Goal: Task Accomplishment & Management: Complete application form

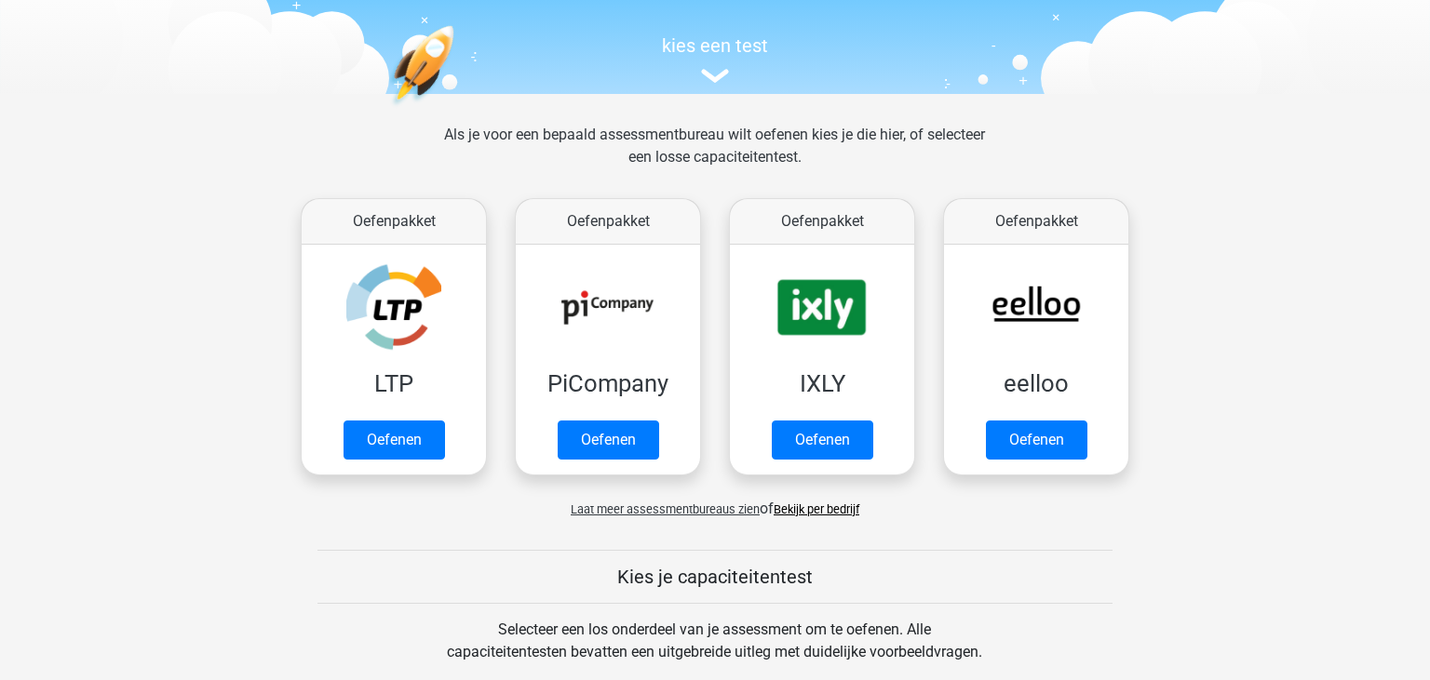
scroll to position [196, 0]
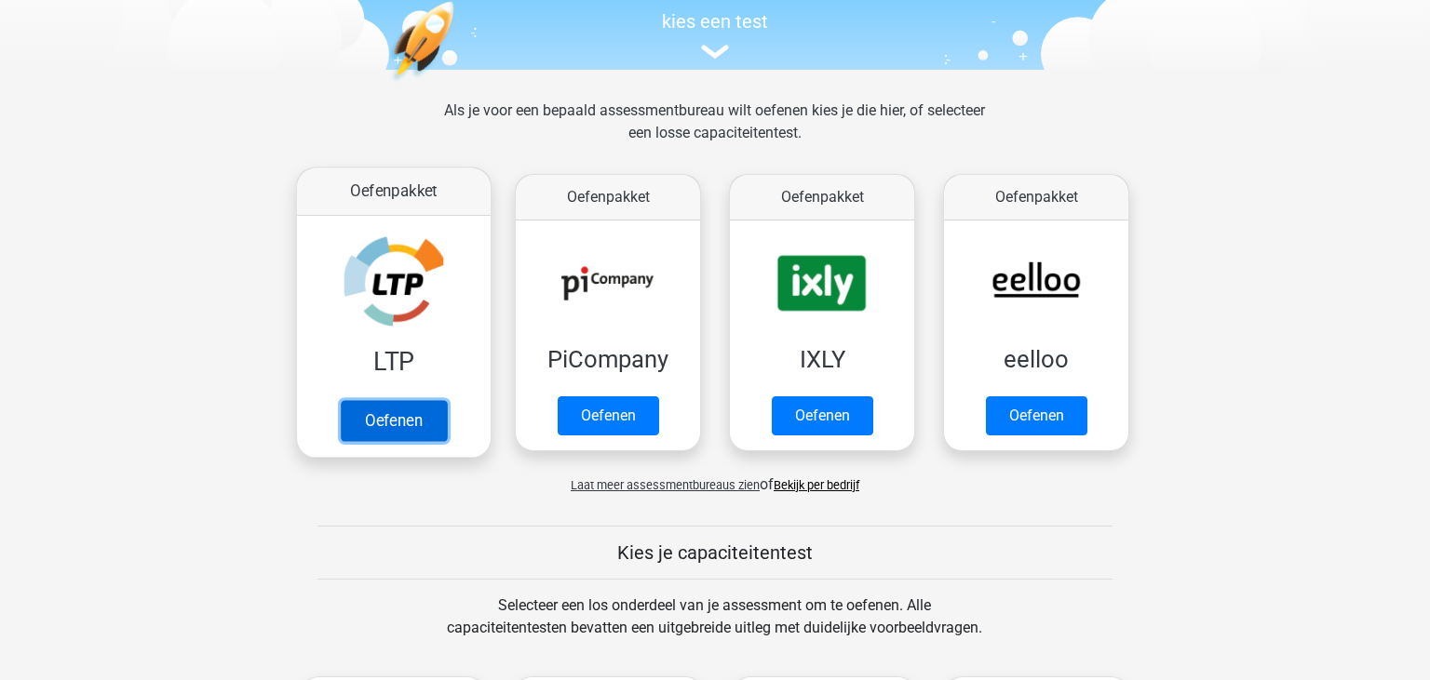
click at [391, 427] on link "Oefenen" at bounding box center [394, 420] width 106 height 41
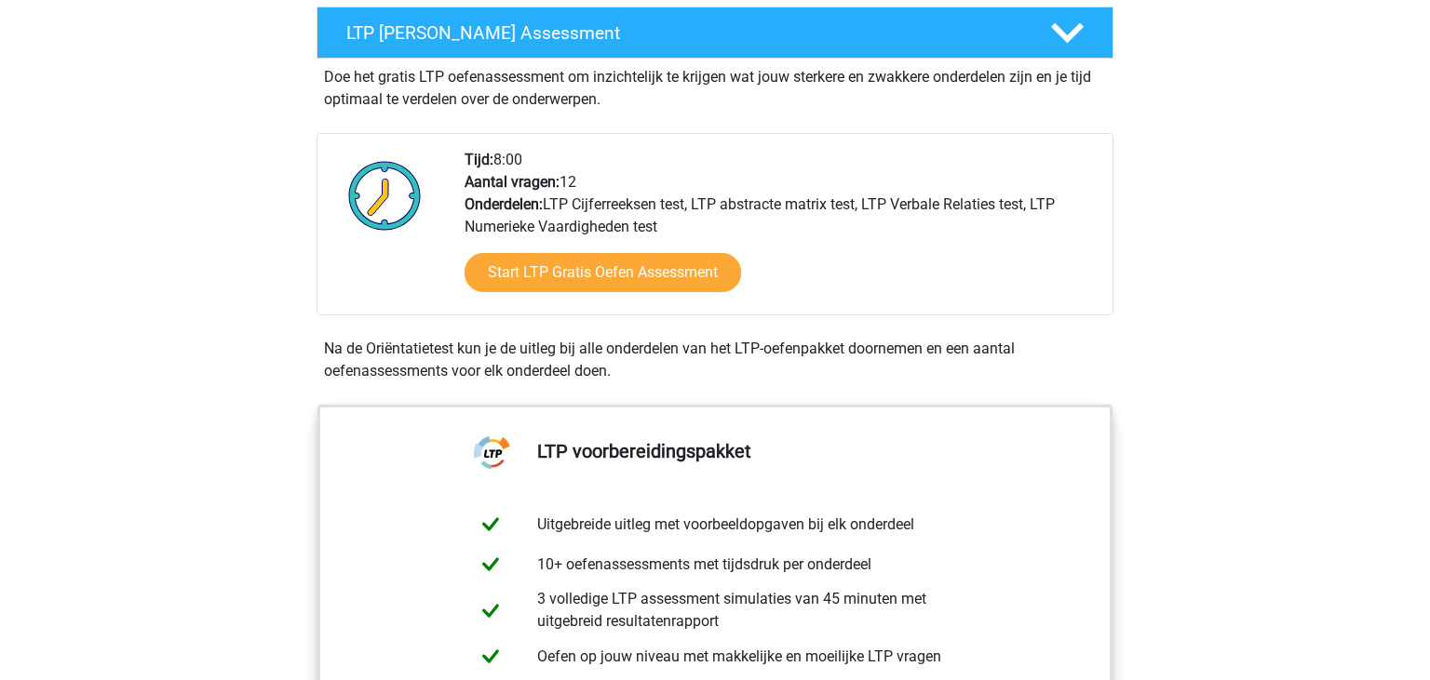
scroll to position [294, 0]
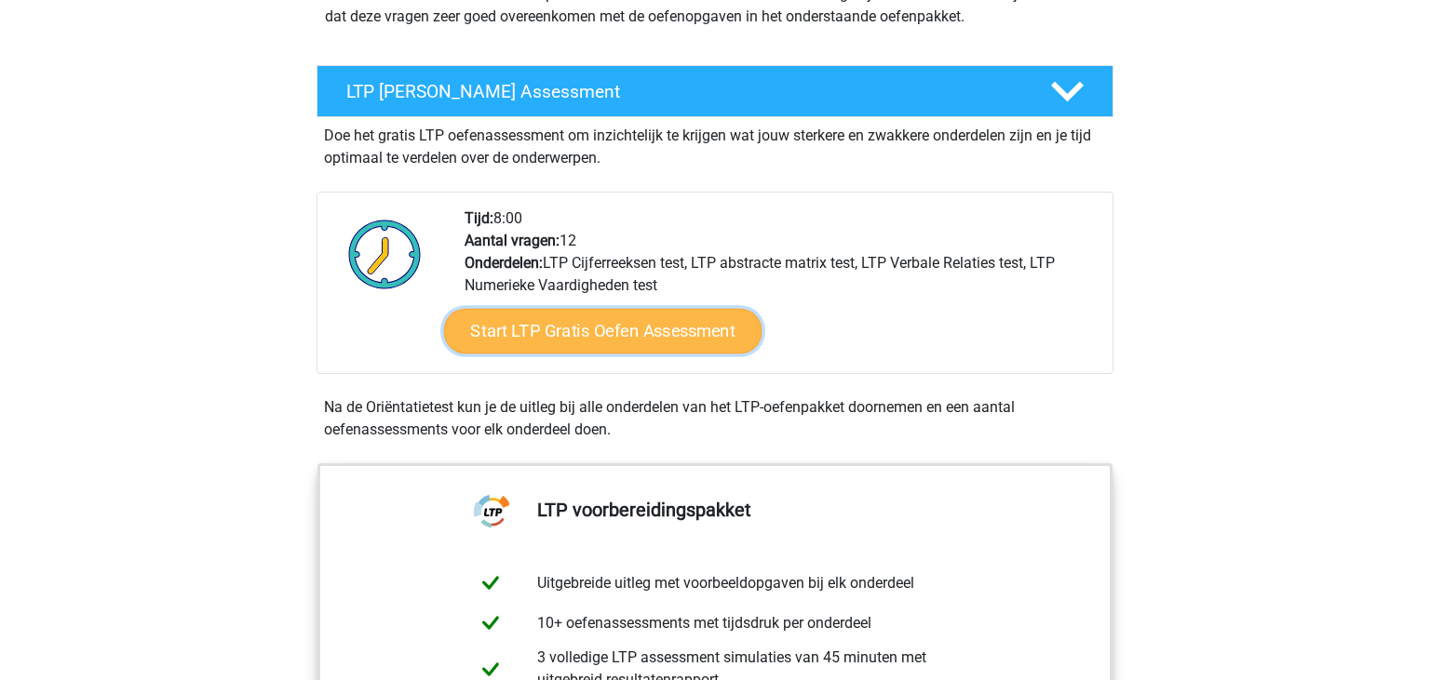
click at [576, 328] on link "Start LTP Gratis Oefen Assessment" at bounding box center [603, 331] width 318 height 45
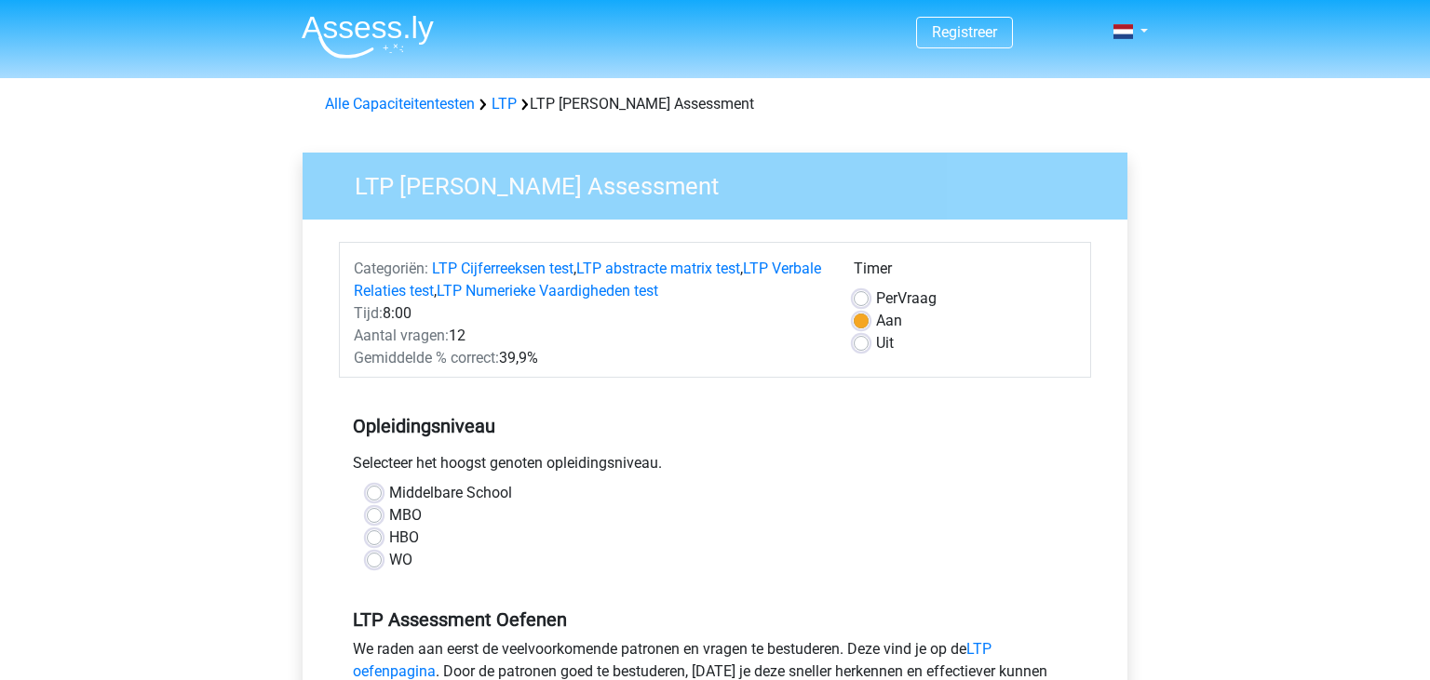
click at [389, 491] on label "Middelbare School" at bounding box center [450, 493] width 123 height 22
click at [381, 491] on input "Middelbare School" at bounding box center [374, 491] width 15 height 19
radio input "true"
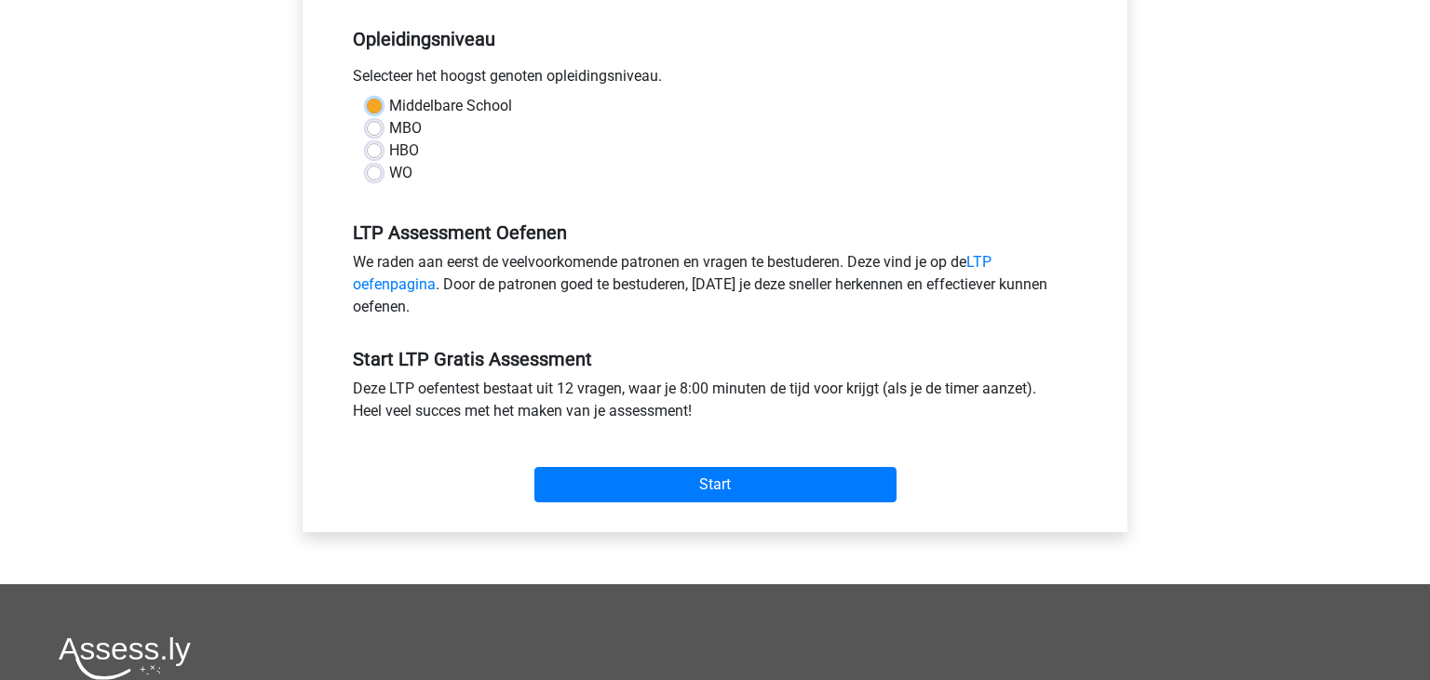
scroll to position [393, 0]
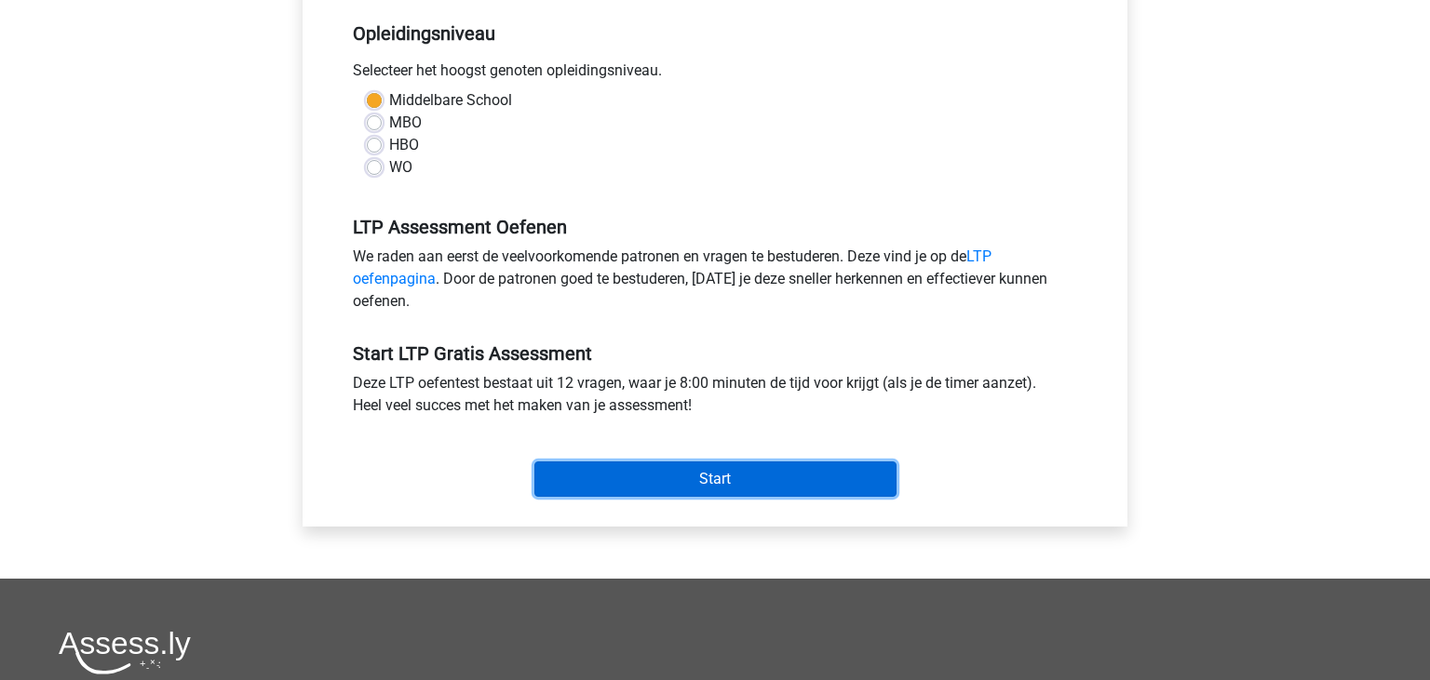
click at [720, 479] on input "Start" at bounding box center [715, 479] width 362 height 35
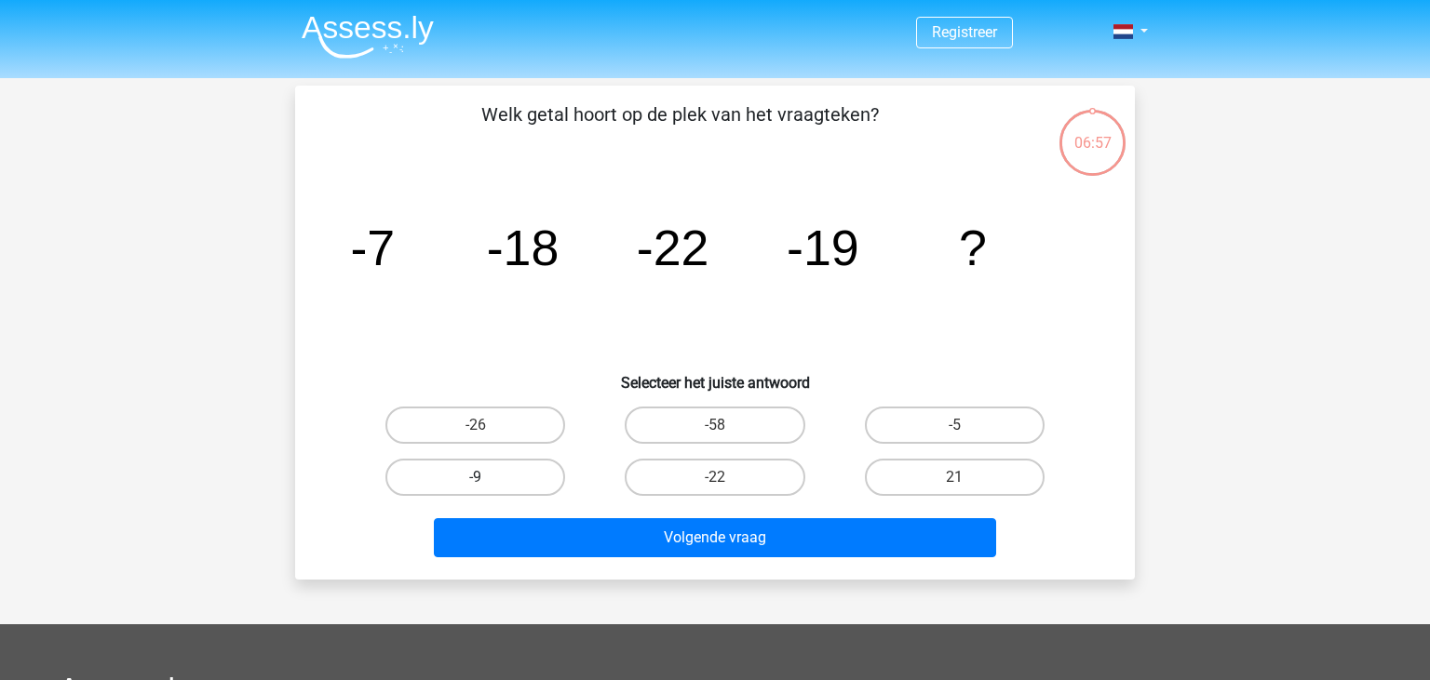
click at [501, 476] on label "-9" at bounding box center [475, 477] width 180 height 37
click at [488, 477] on input "-9" at bounding box center [482, 483] width 12 height 12
radio input "true"
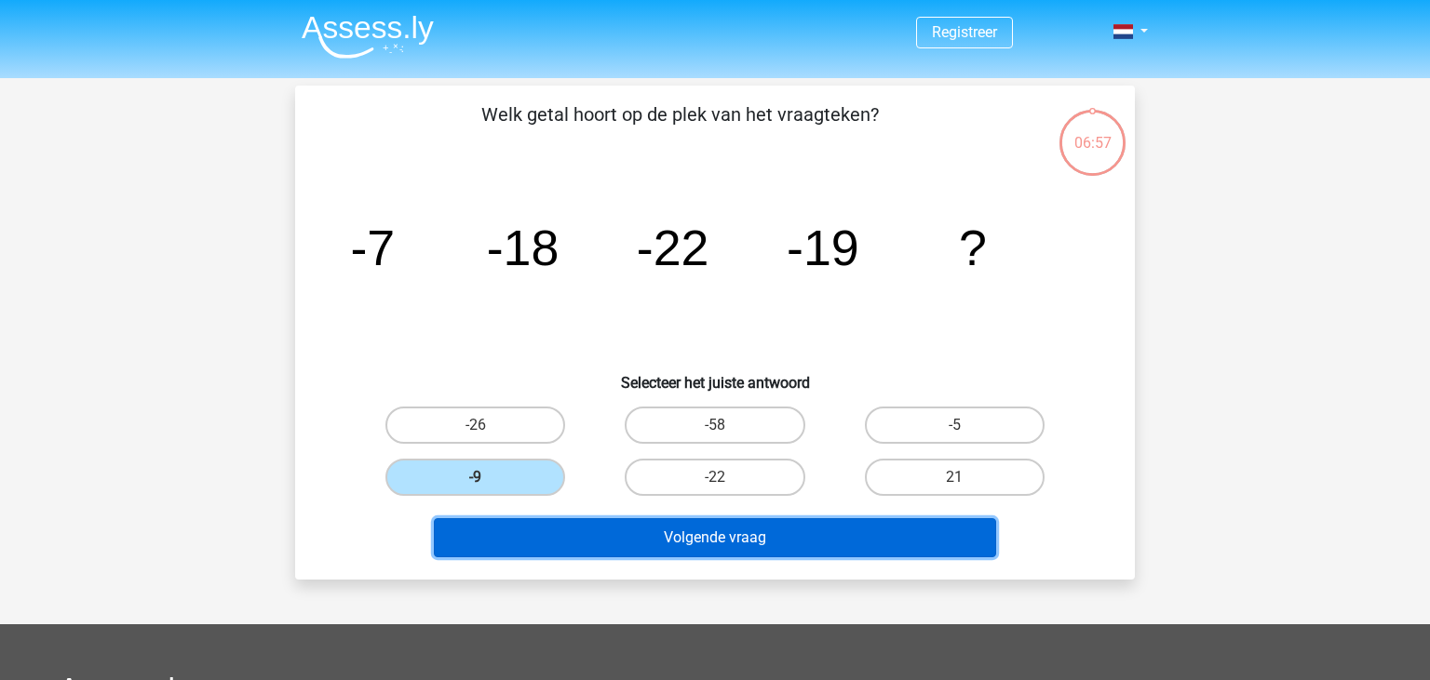
click at [712, 532] on button "Volgende vraag" at bounding box center [715, 537] width 563 height 39
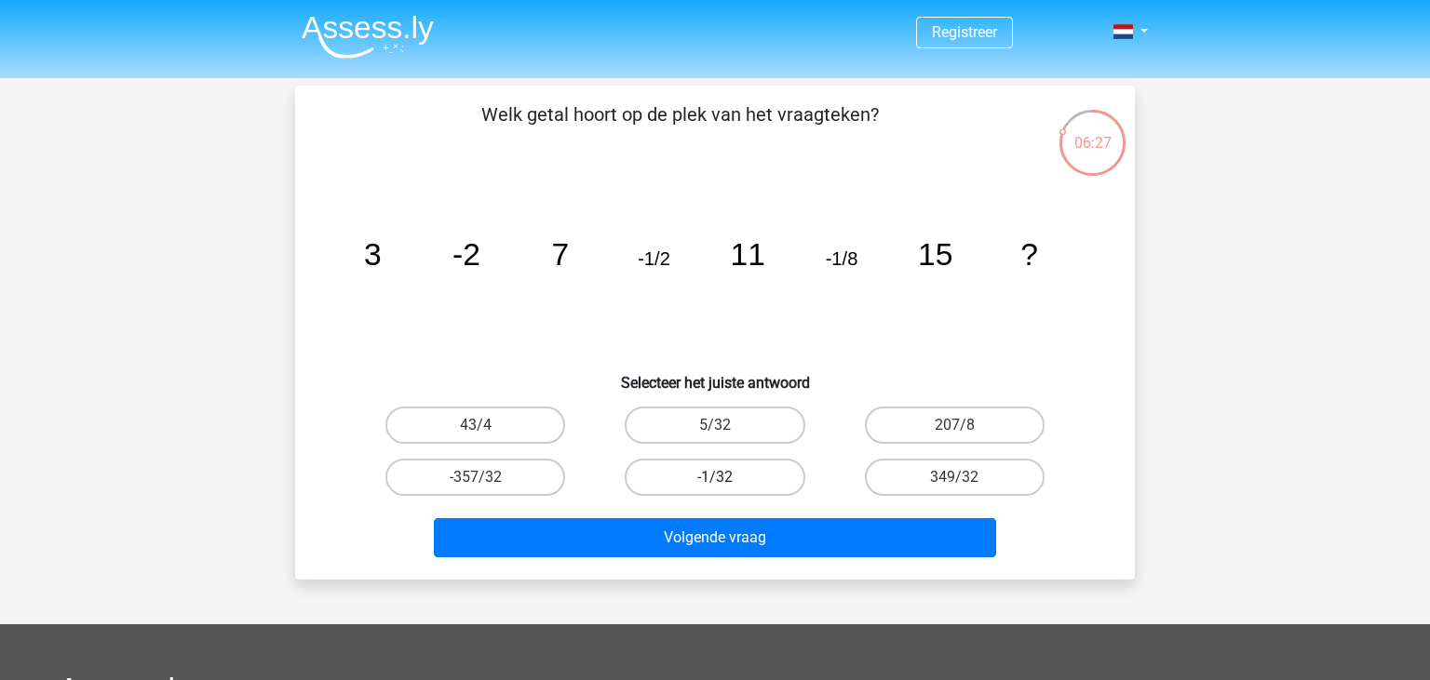
click at [709, 482] on label "-1/32" at bounding box center [714, 477] width 180 height 37
click at [715, 482] on input "-1/32" at bounding box center [721, 483] width 12 height 12
radio input "true"
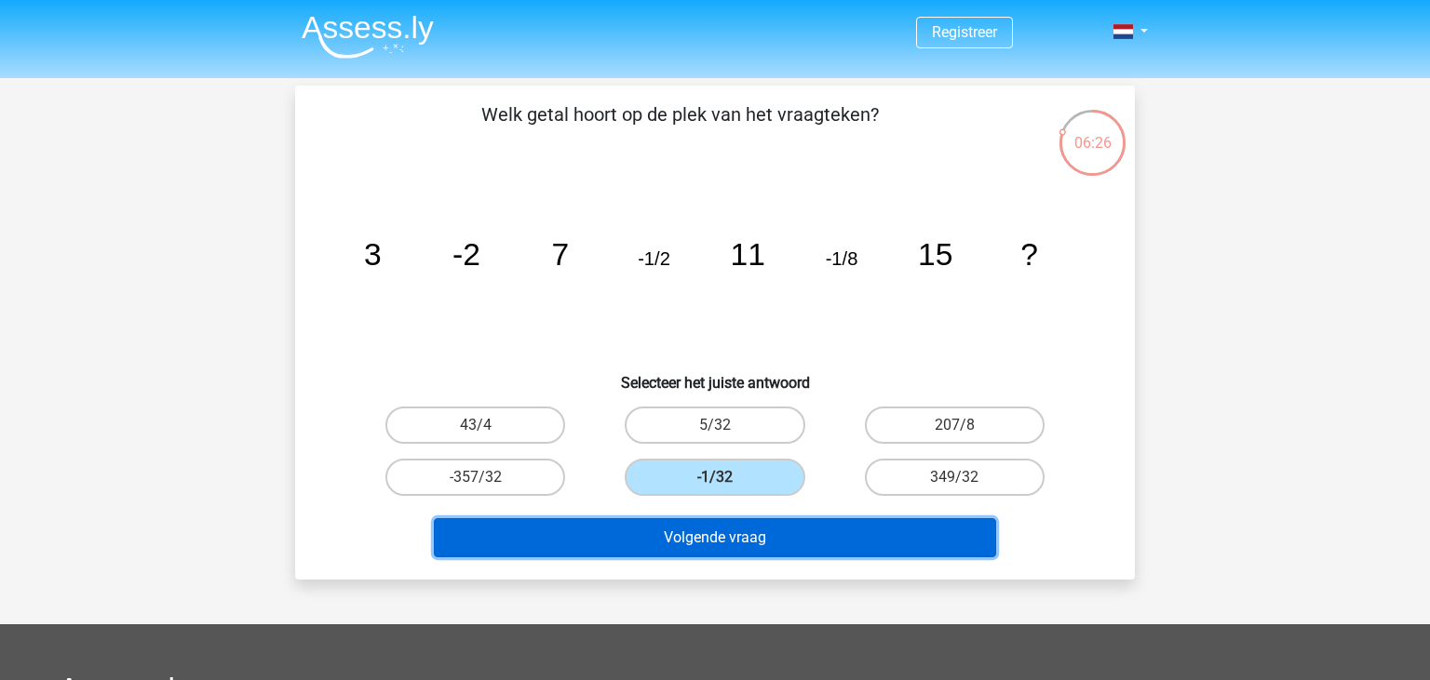
click at [715, 541] on button "Volgende vraag" at bounding box center [715, 537] width 563 height 39
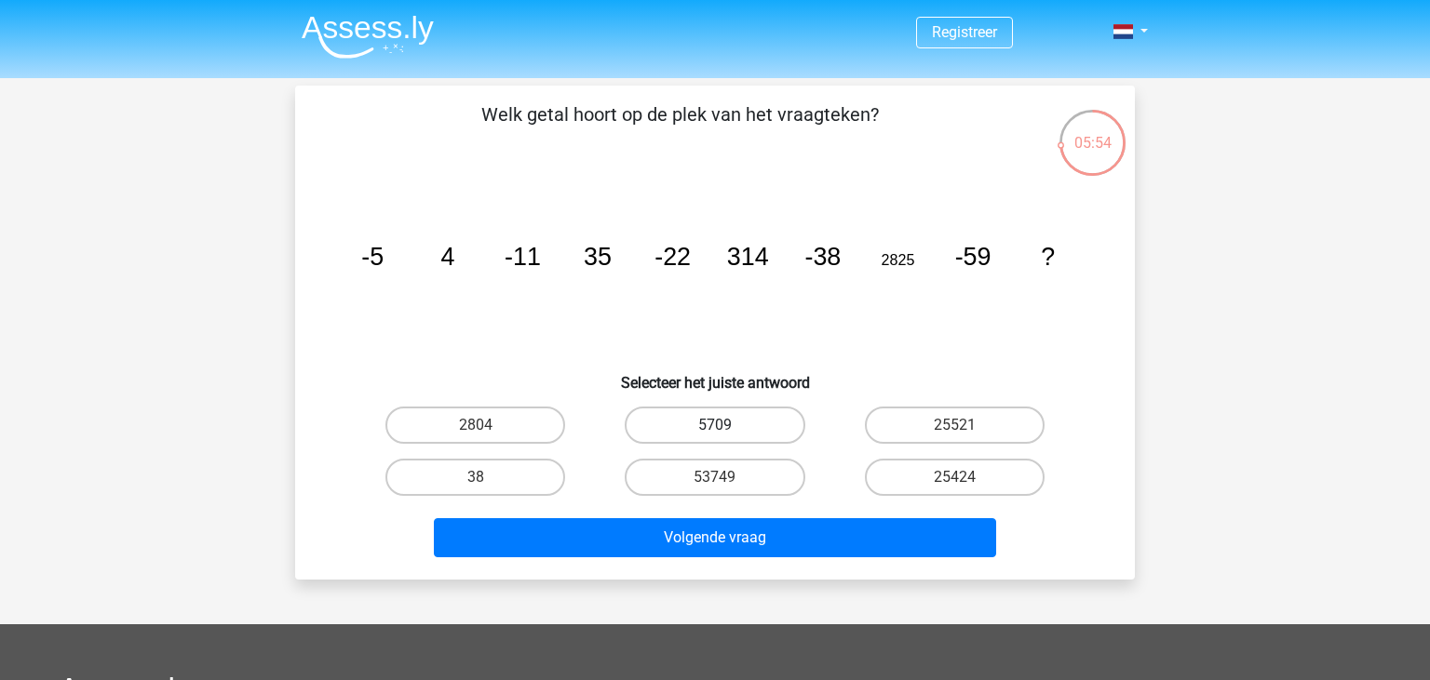
click at [707, 424] on label "5709" at bounding box center [714, 425] width 180 height 37
click at [715, 425] on input "5709" at bounding box center [721, 431] width 12 height 12
radio input "true"
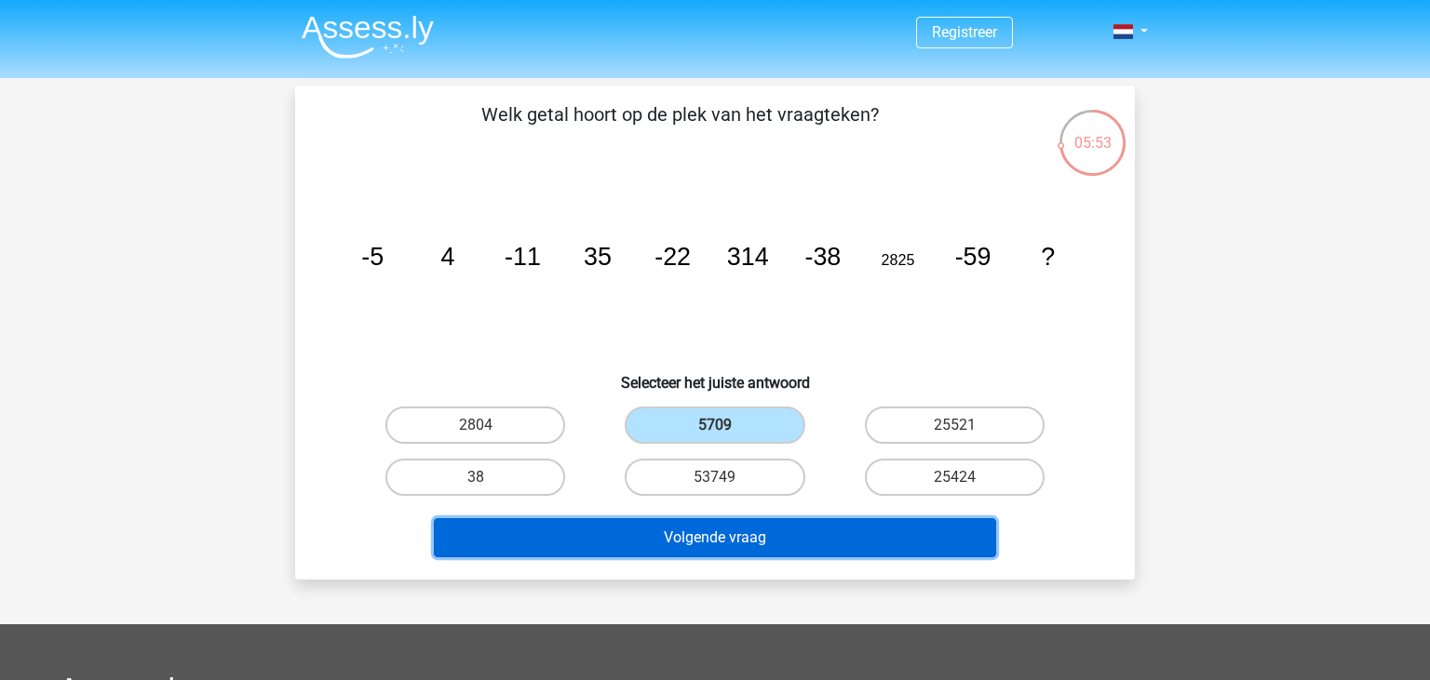
click at [726, 540] on button "Volgende vraag" at bounding box center [715, 537] width 563 height 39
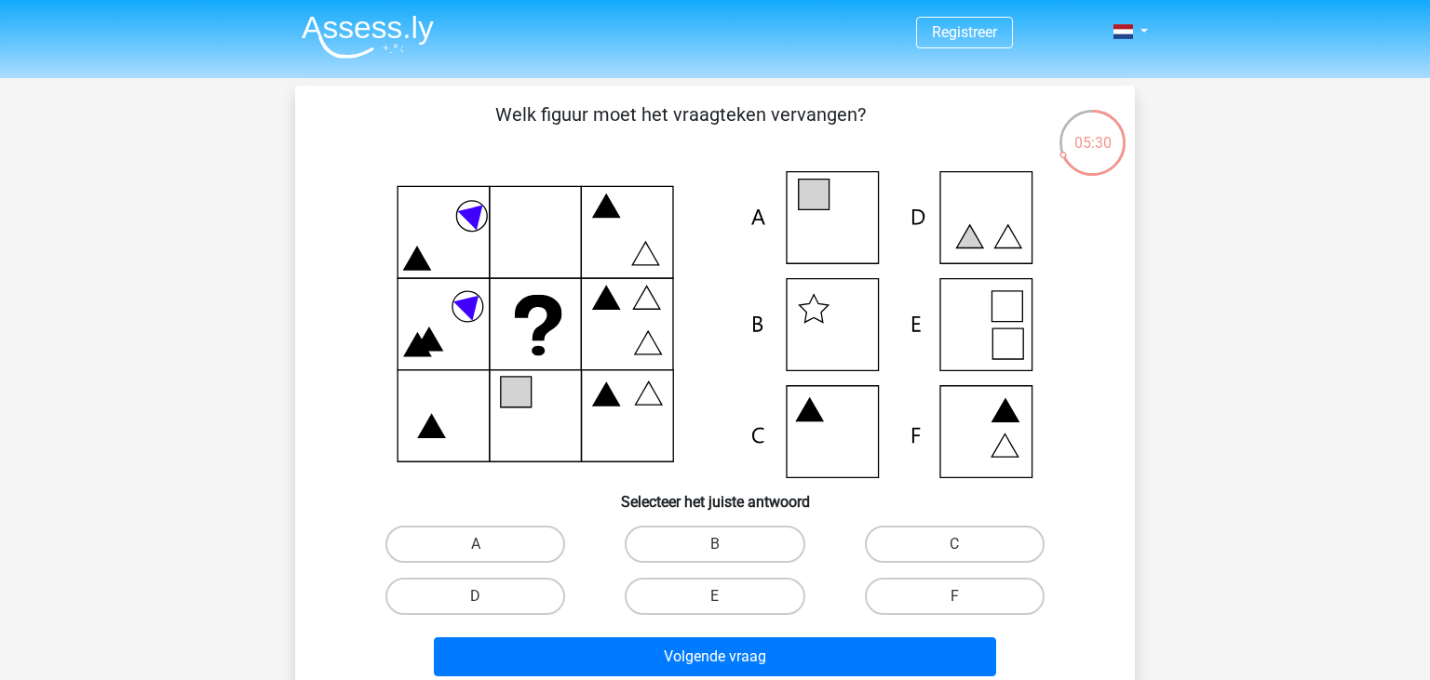
click at [830, 229] on icon at bounding box center [715, 324] width 750 height 307
click at [486, 551] on input "A" at bounding box center [482, 550] width 12 height 12
radio input "true"
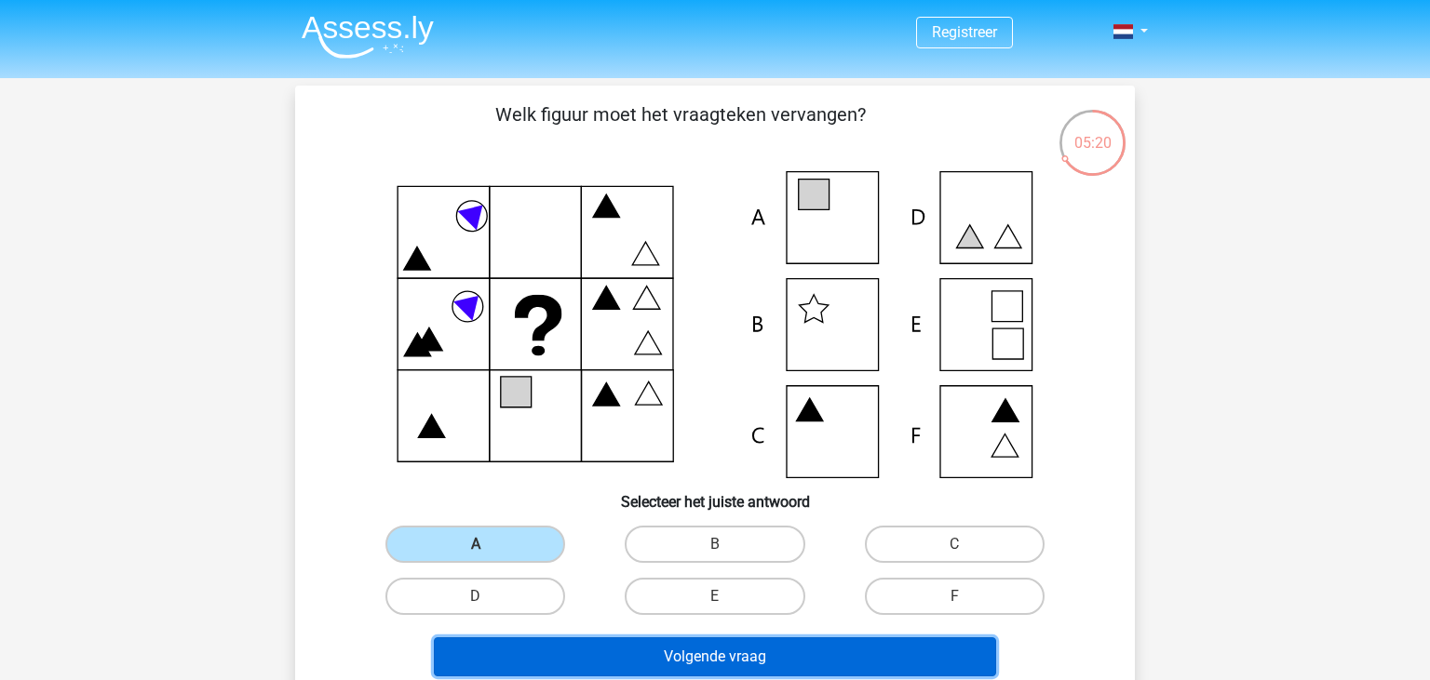
click at [743, 657] on button "Volgende vraag" at bounding box center [715, 657] width 563 height 39
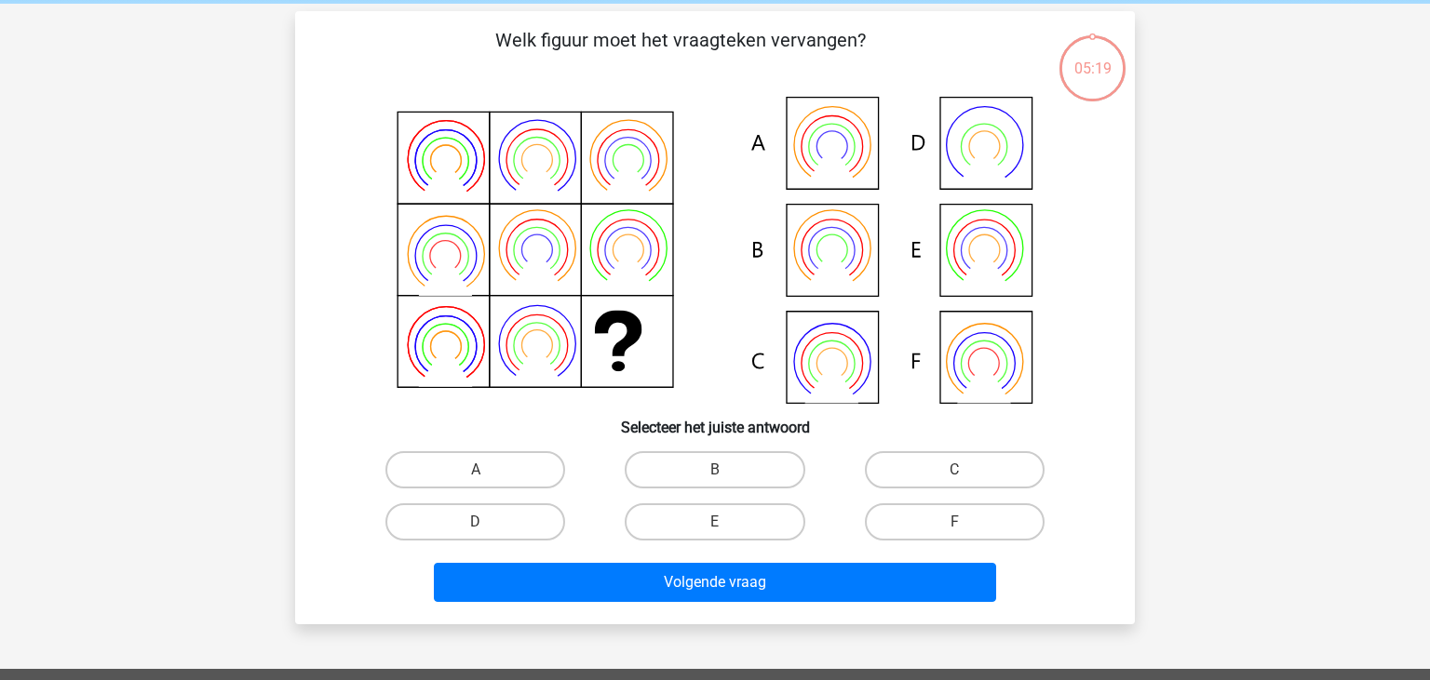
scroll to position [86, 0]
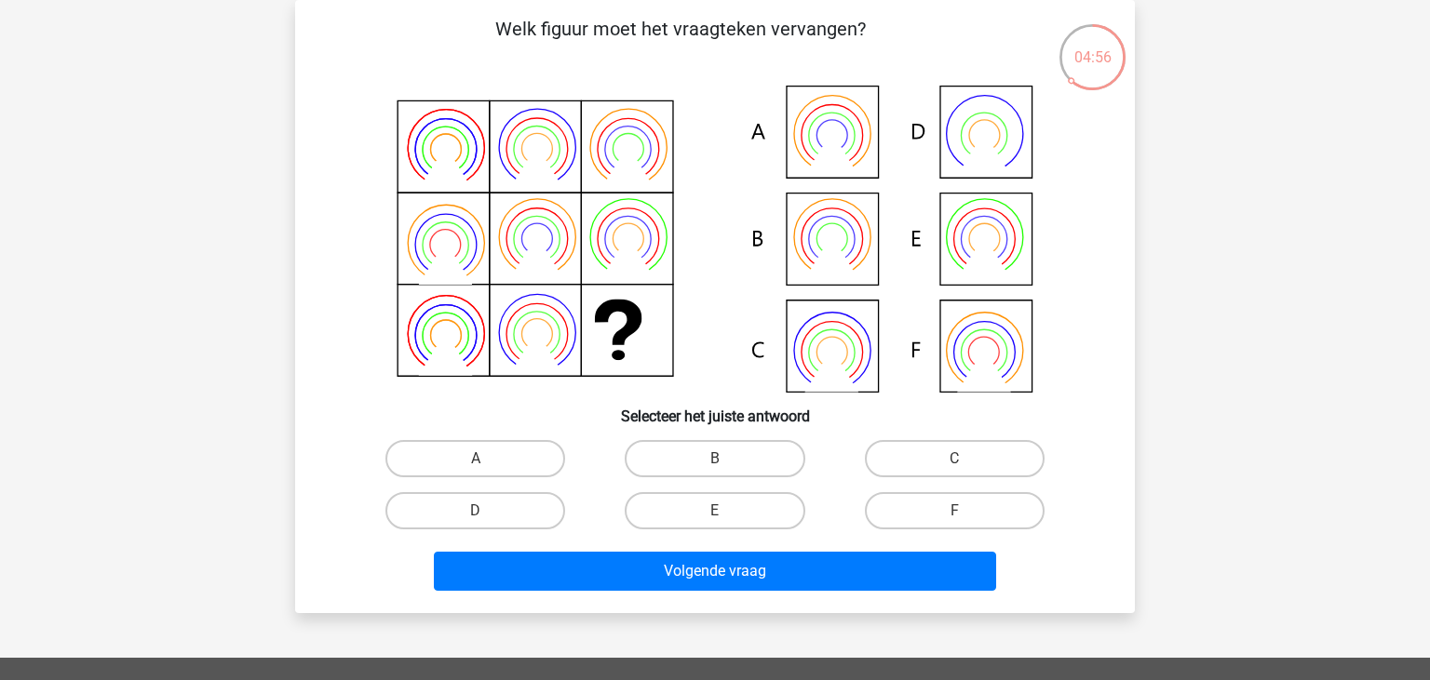
click at [997, 239] on icon at bounding box center [715, 239] width 750 height 307
click at [758, 514] on label "E" at bounding box center [714, 510] width 180 height 37
click at [727, 514] on input "E" at bounding box center [721, 517] width 12 height 12
radio input "true"
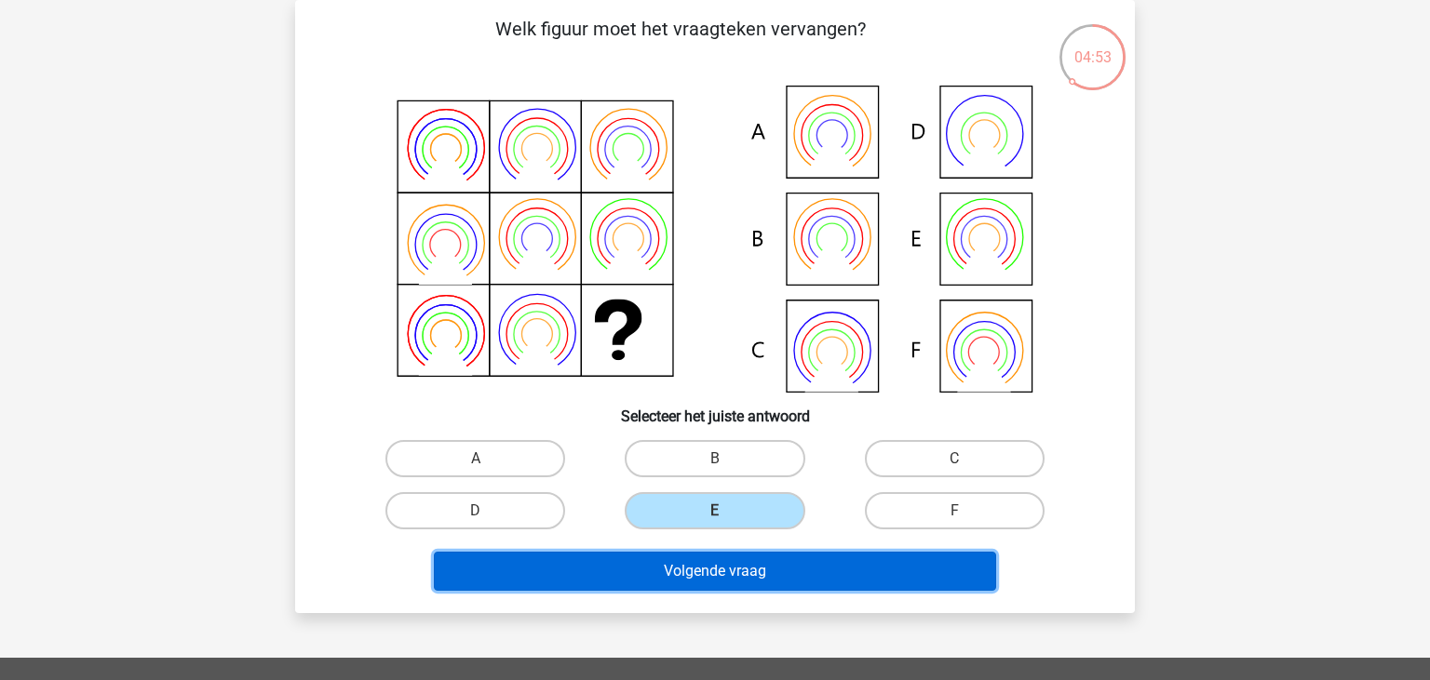
click at [752, 577] on button "Volgende vraag" at bounding box center [715, 571] width 563 height 39
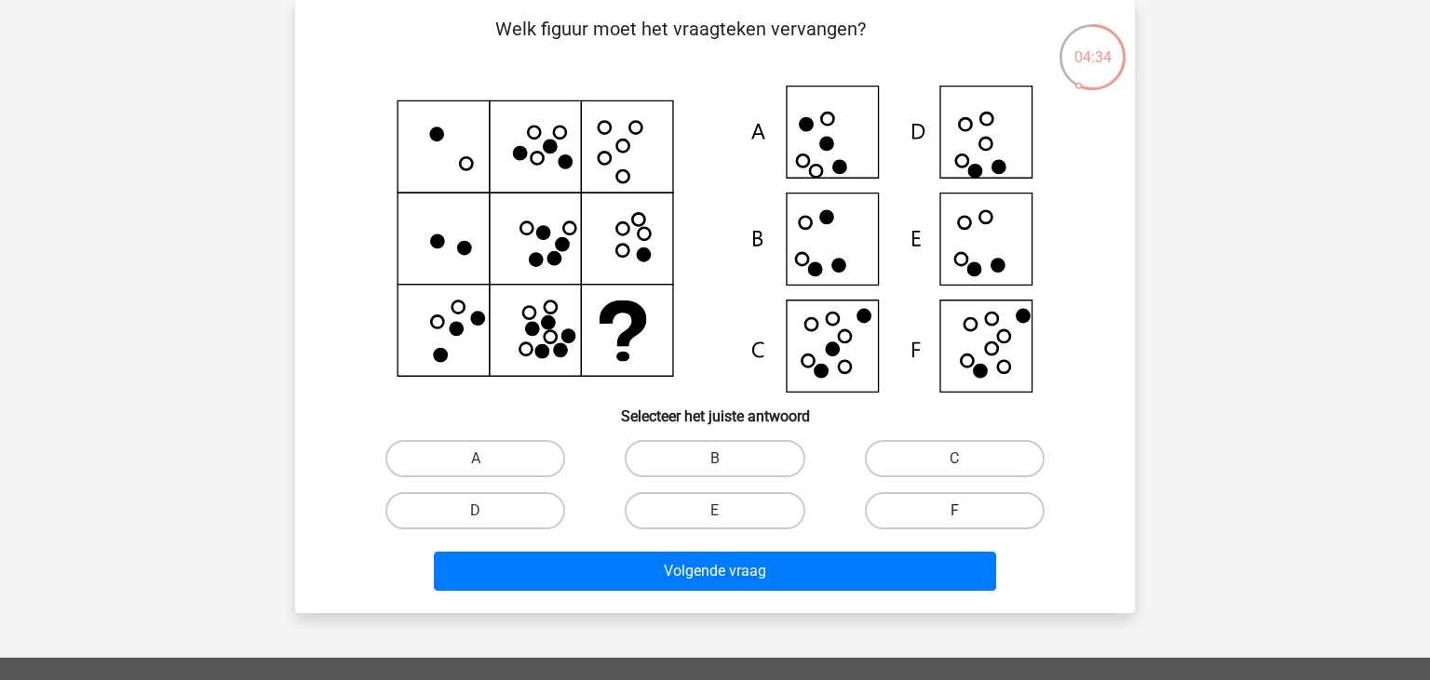
click at [951, 505] on label "F" at bounding box center [955, 510] width 180 height 37
click at [954, 511] on input "F" at bounding box center [960, 517] width 12 height 12
radio input "true"
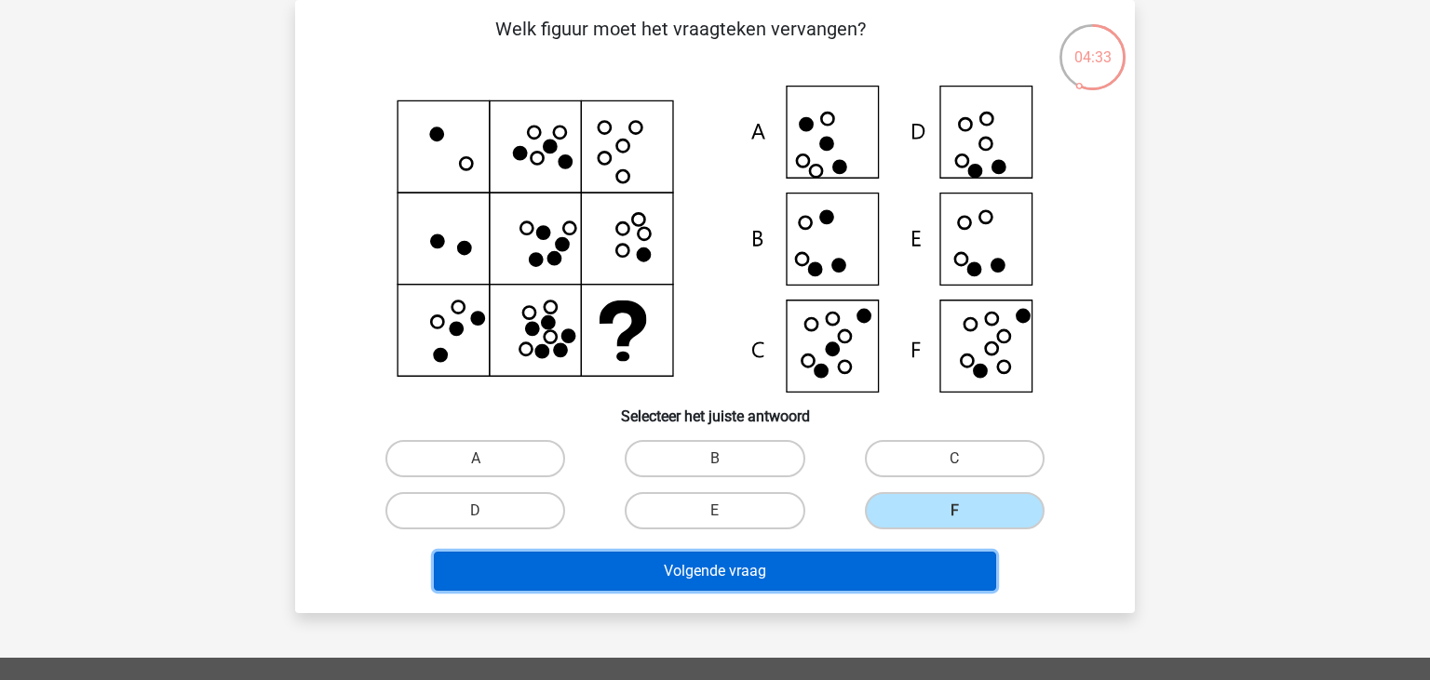
click at [832, 571] on button "Volgende vraag" at bounding box center [715, 571] width 563 height 39
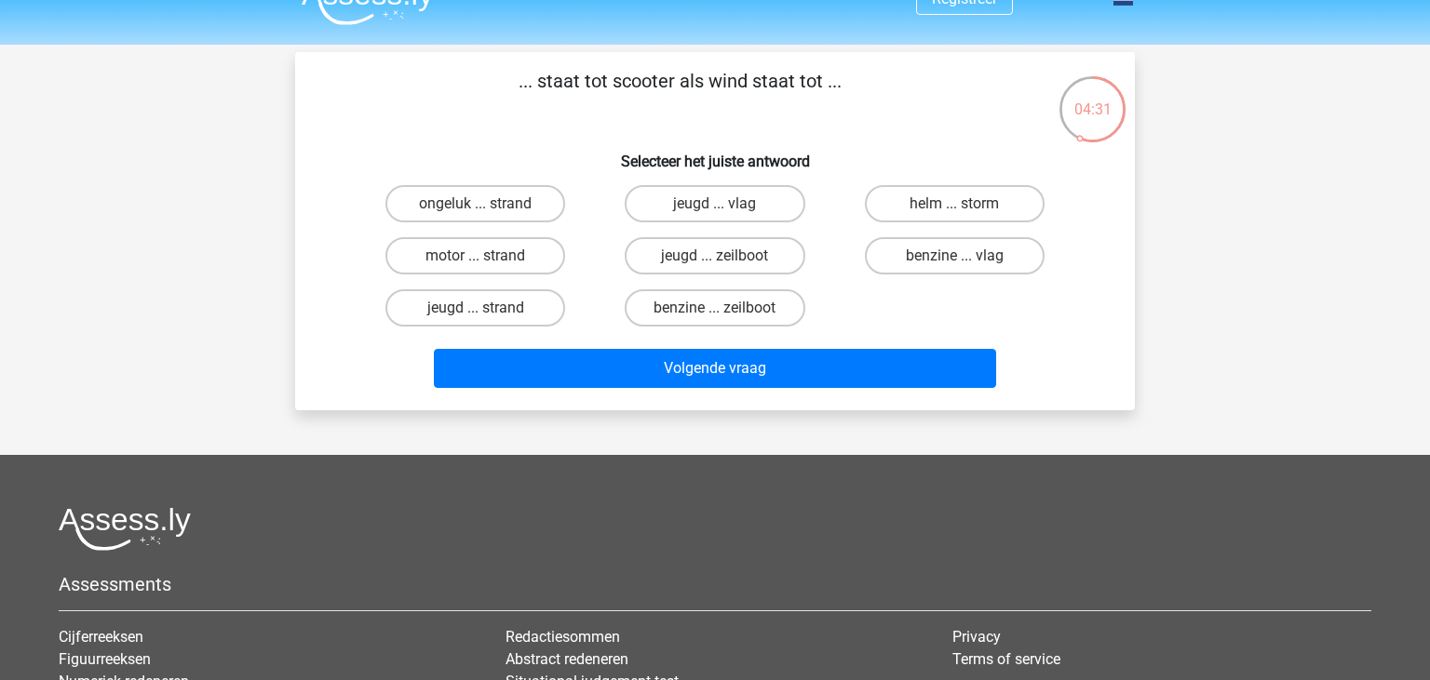
scroll to position [0, 0]
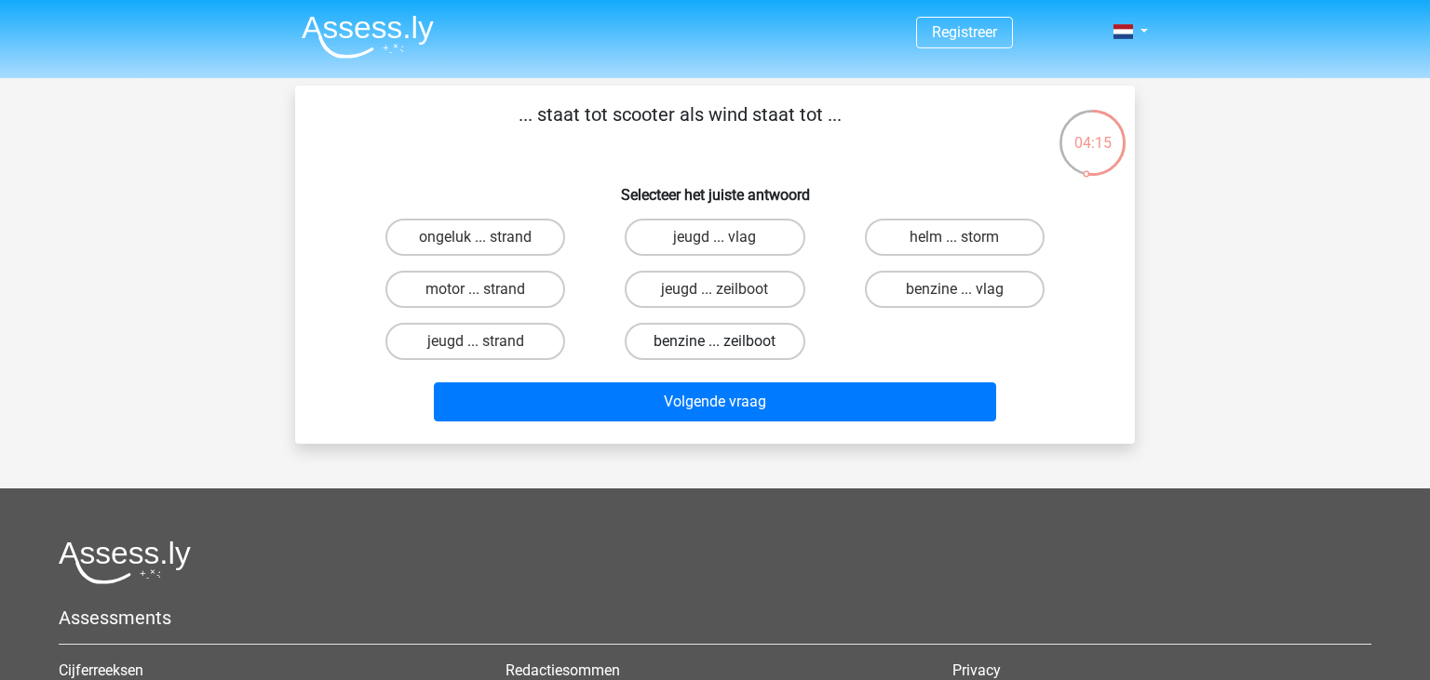
click at [722, 339] on label "benzine ... zeilboot" at bounding box center [714, 341] width 180 height 37
click at [722, 342] on input "benzine ... zeilboot" at bounding box center [721, 348] width 12 height 12
radio input "true"
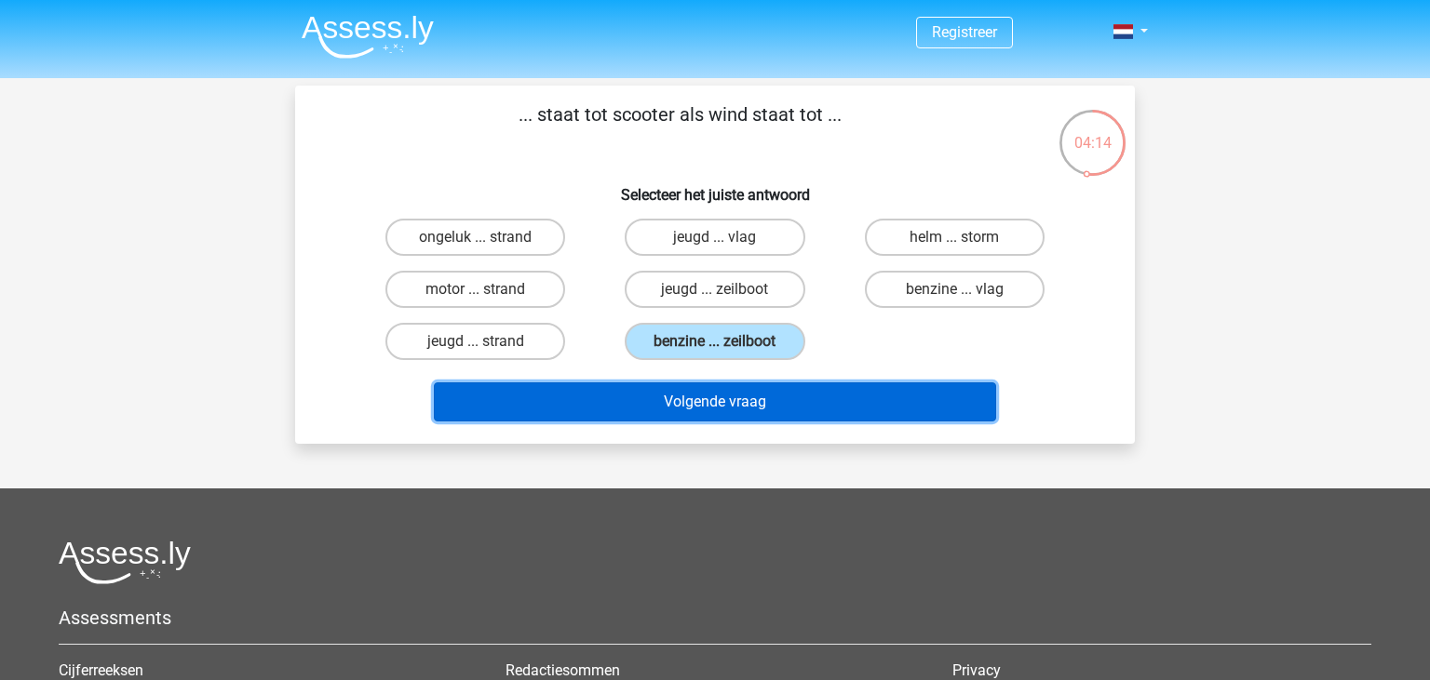
click at [709, 397] on button "Volgende vraag" at bounding box center [715, 402] width 563 height 39
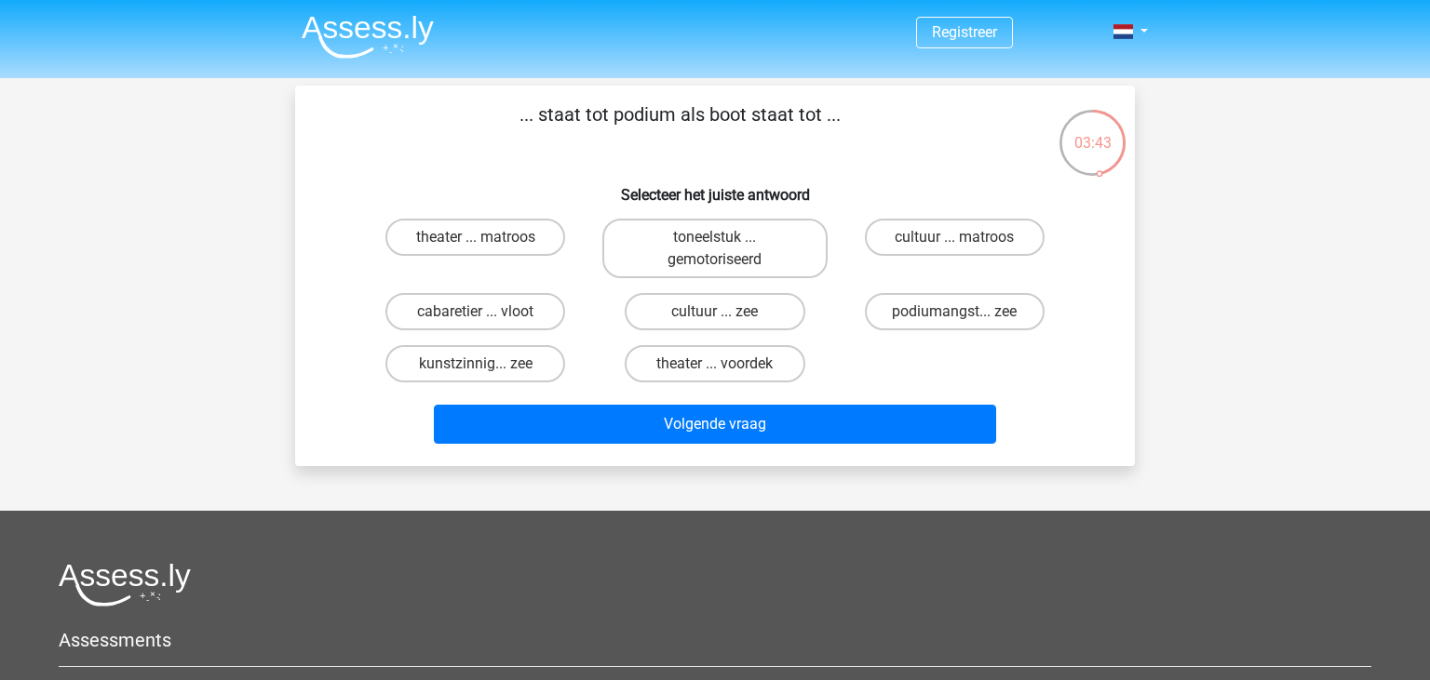
click at [715, 364] on input "theater ... voordek" at bounding box center [721, 370] width 12 height 12
radio input "true"
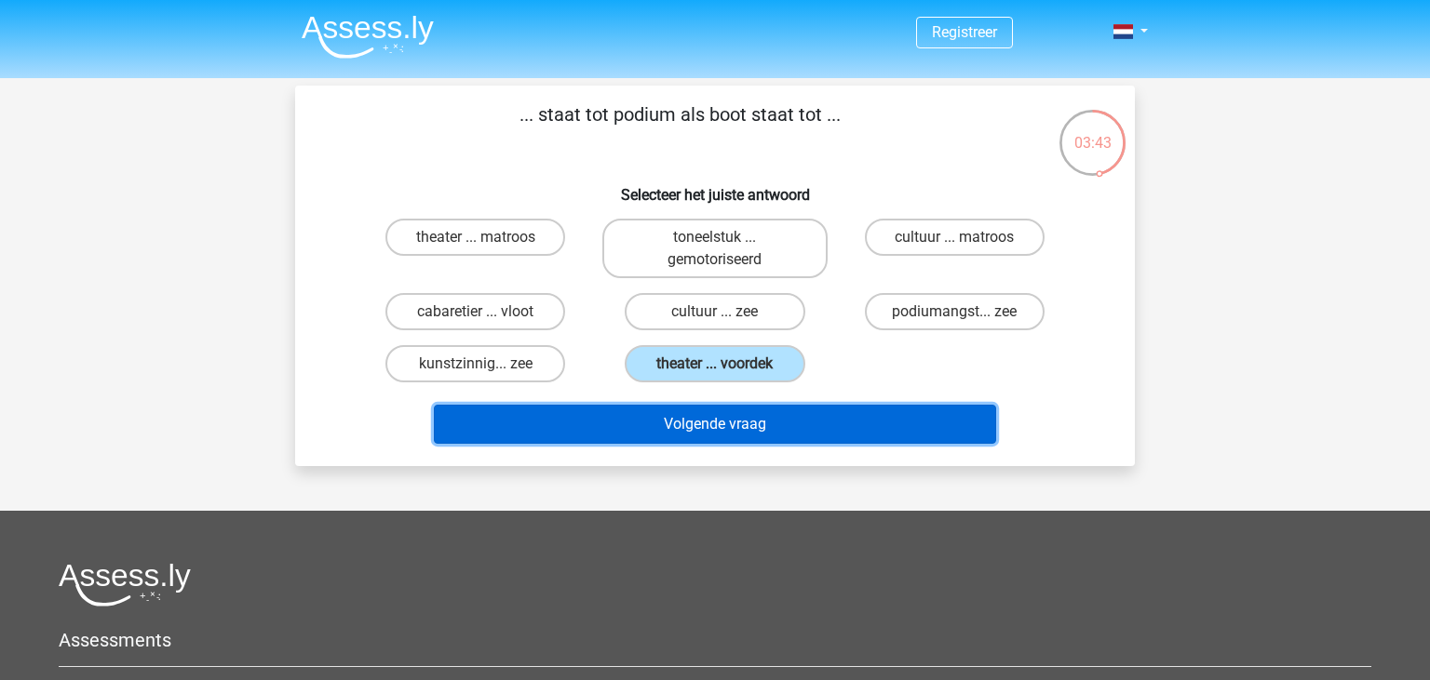
click at [717, 430] on button "Volgende vraag" at bounding box center [715, 424] width 563 height 39
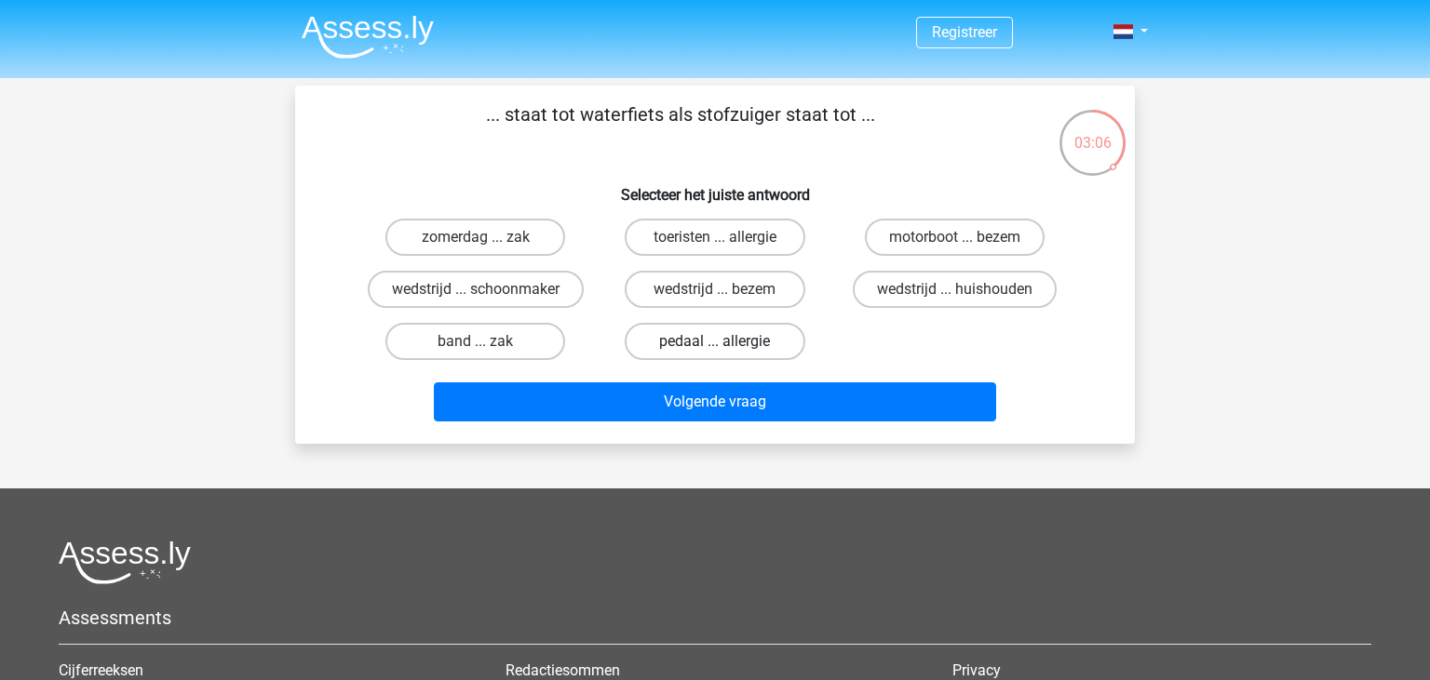
click at [732, 342] on label "pedaal ... allergie" at bounding box center [714, 341] width 180 height 37
click at [727, 342] on input "pedaal ... allergie" at bounding box center [721, 348] width 12 height 12
radio input "true"
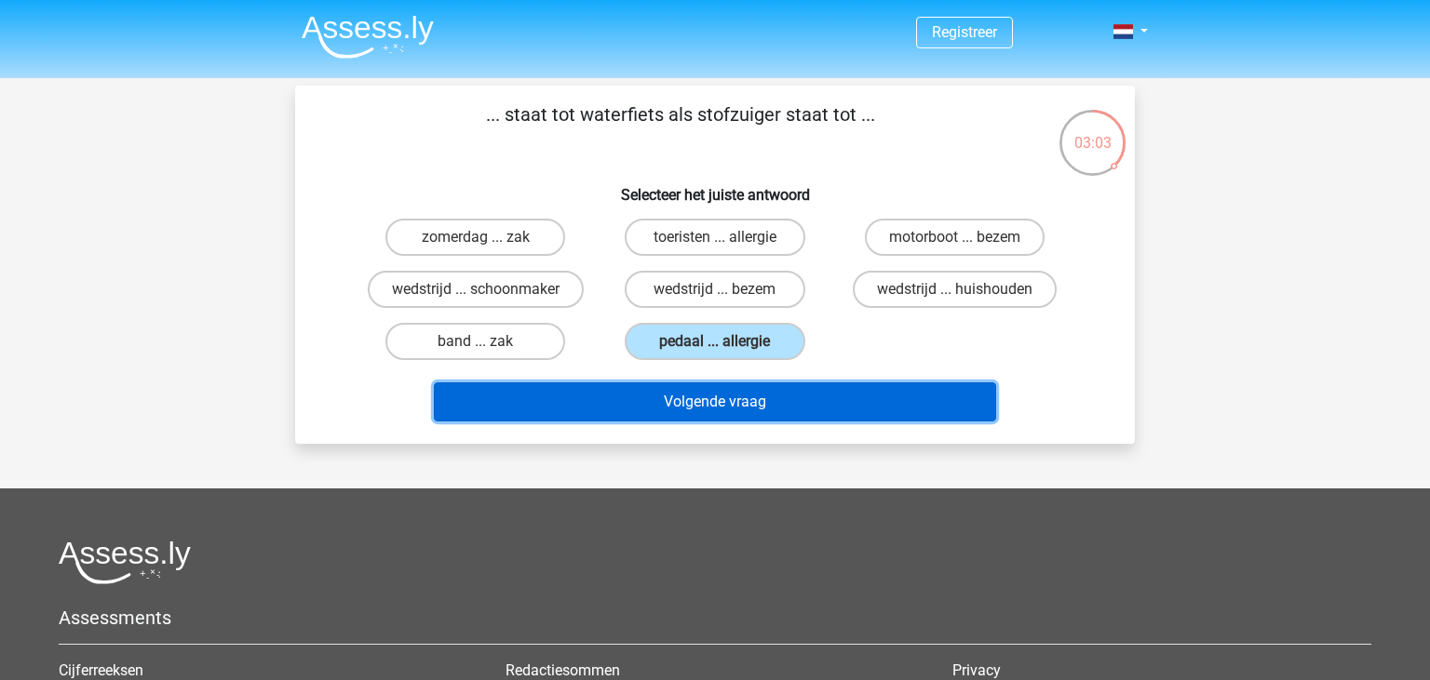
click at [720, 403] on button "Volgende vraag" at bounding box center [715, 402] width 563 height 39
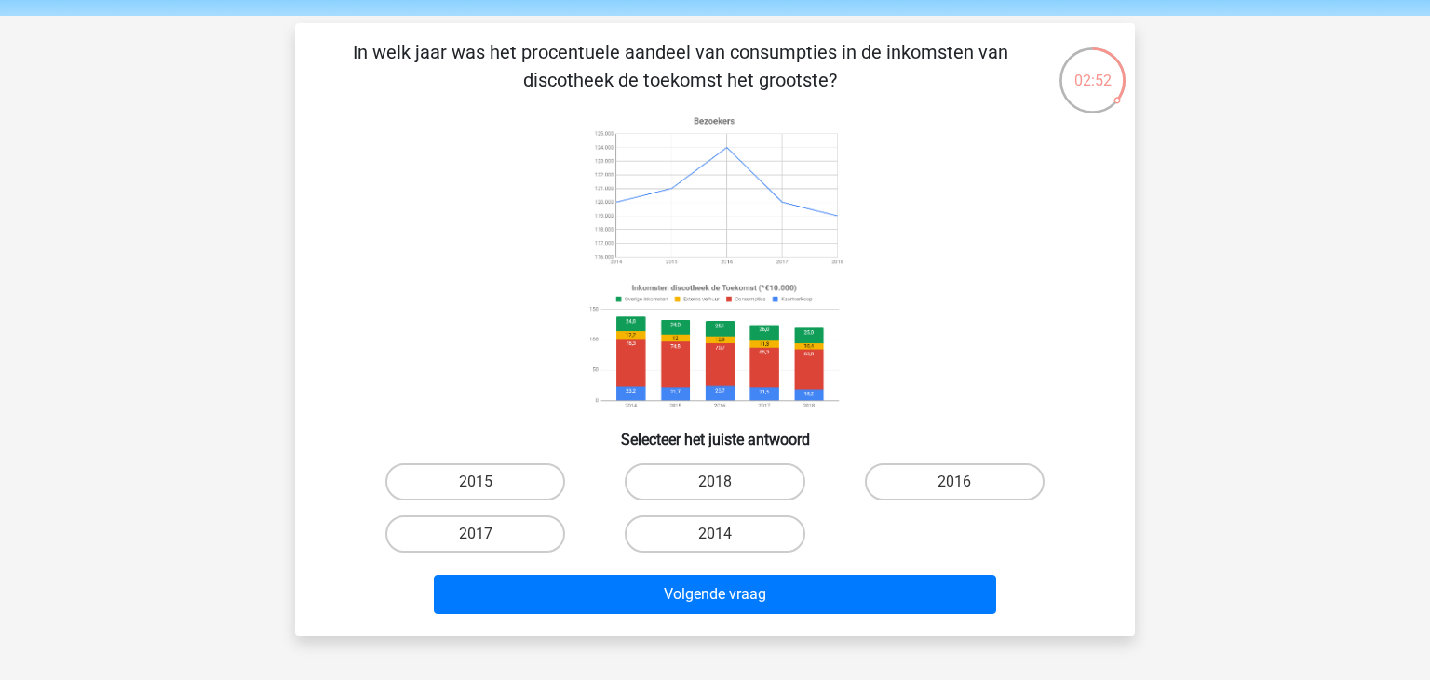
scroll to position [98, 0]
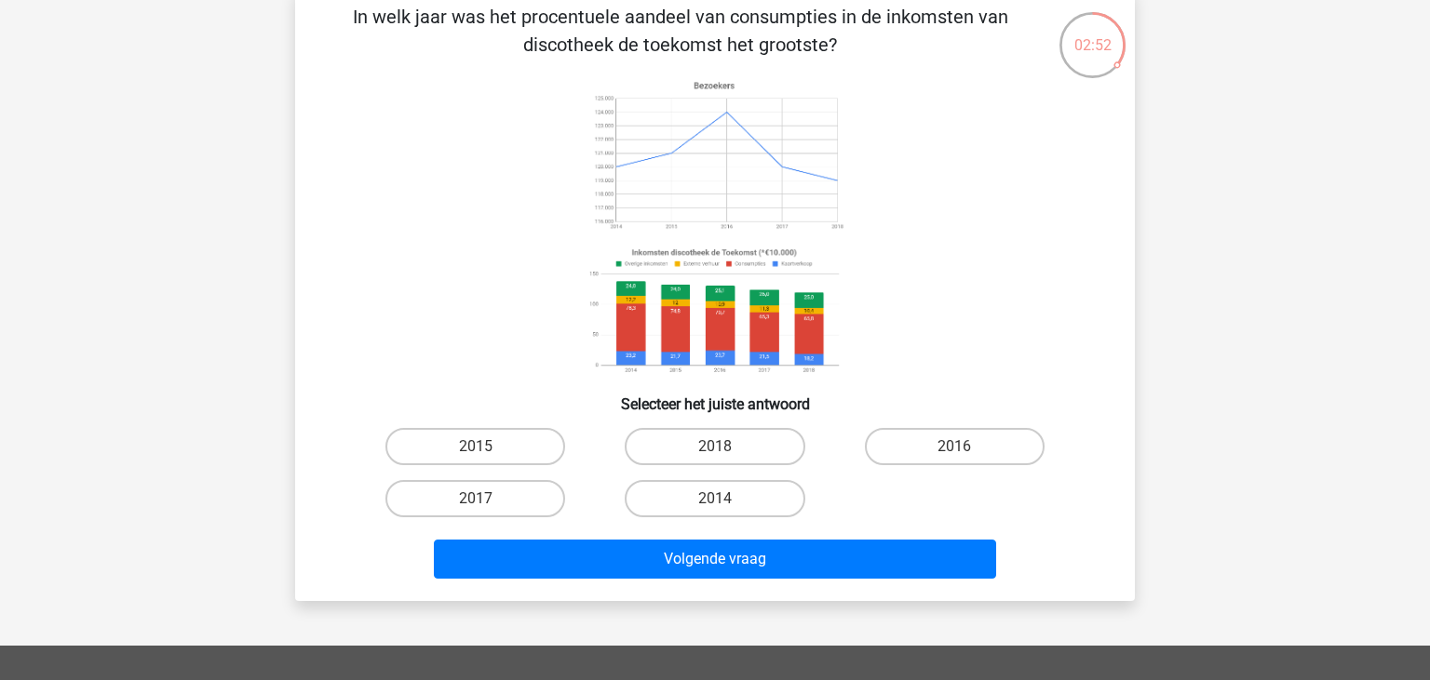
click at [724, 251] on image at bounding box center [714, 312] width 263 height 138
click at [710, 509] on label "2014" at bounding box center [714, 498] width 180 height 37
click at [715, 509] on input "2014" at bounding box center [721, 505] width 12 height 12
radio input "true"
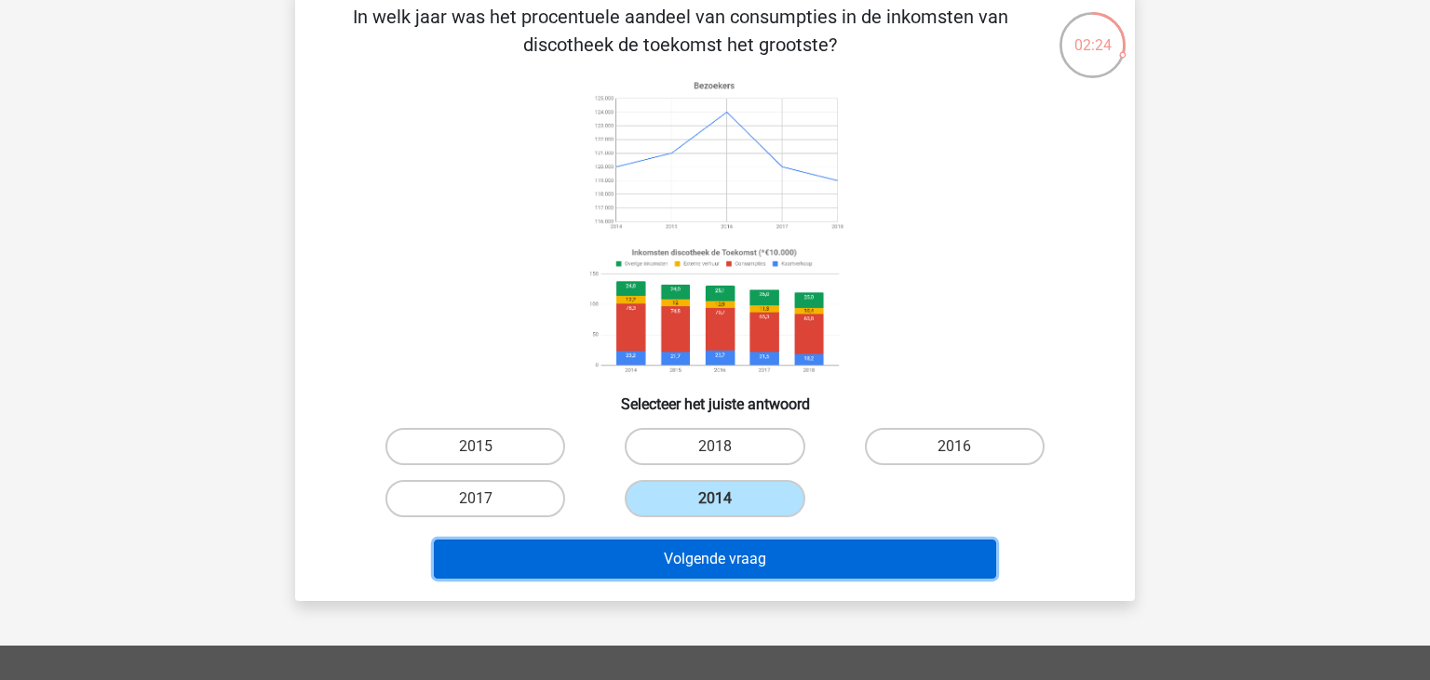
click at [718, 561] on button "Volgende vraag" at bounding box center [715, 559] width 563 height 39
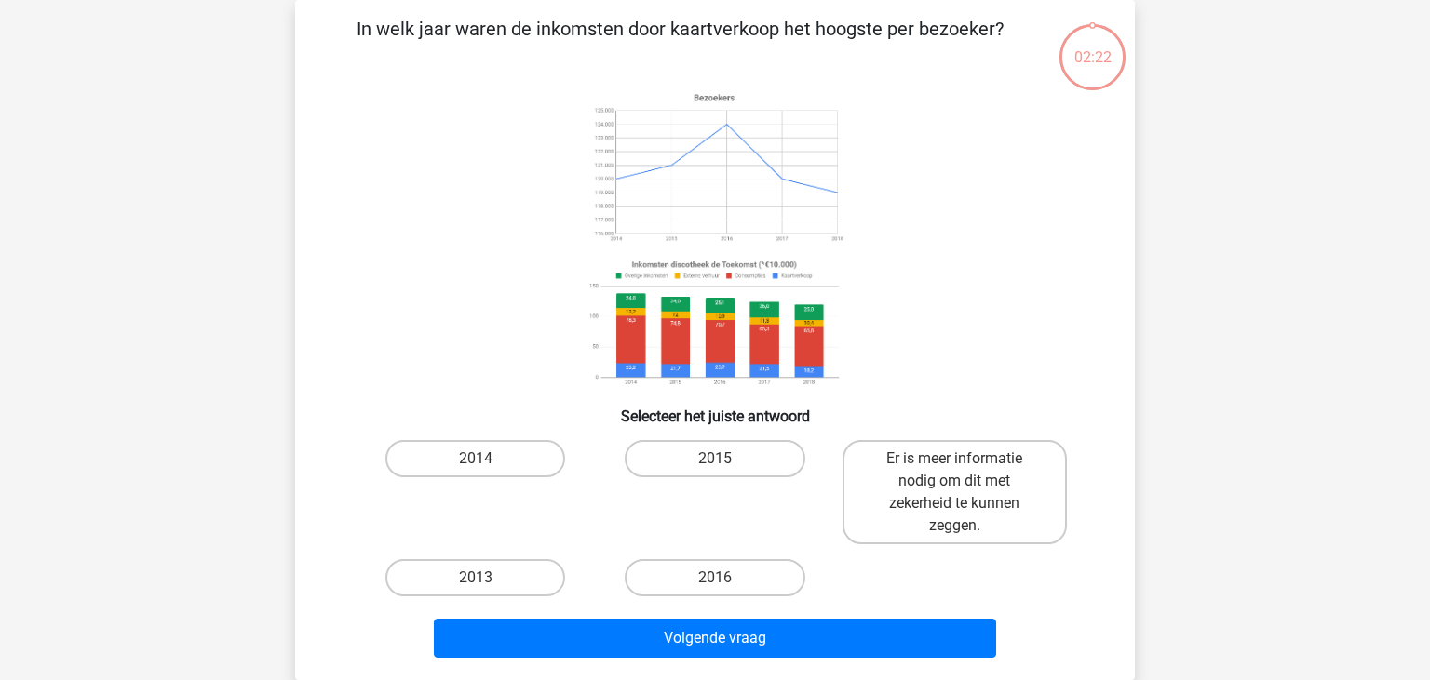
scroll to position [86, 0]
click at [951, 510] on label "Er is meer informatie nodig om dit met zekerheid te kunnen zeggen." at bounding box center [954, 492] width 224 height 104
click at [954, 471] on input "Er is meer informatie nodig om dit met zekerheid te kunnen zeggen." at bounding box center [960, 465] width 12 height 12
radio input "true"
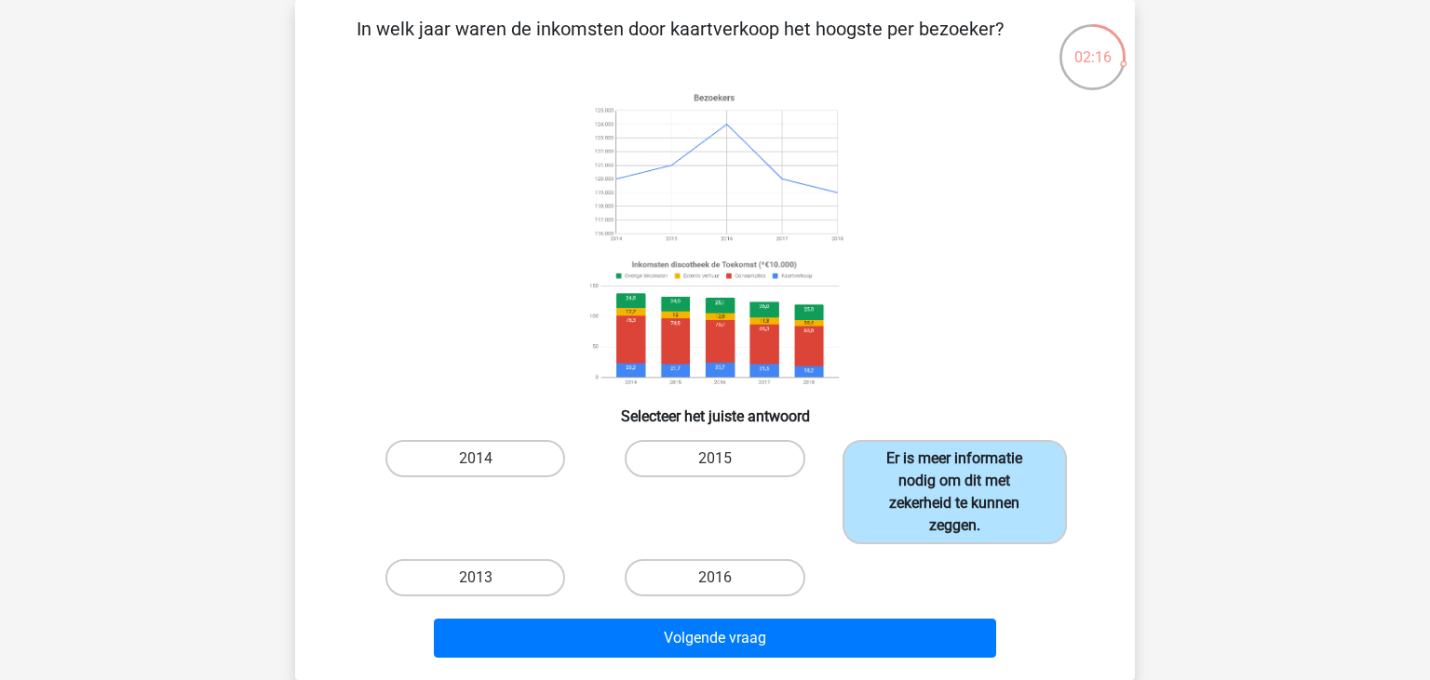
click at [959, 503] on label "Er is meer informatie nodig om dit met zekerheid te kunnen zeggen." at bounding box center [954, 492] width 224 height 104
click at [959, 471] on input "Er is meer informatie nodig om dit met zekerheid te kunnen zeggen." at bounding box center [960, 465] width 12 height 12
click at [947, 383] on icon at bounding box center [715, 239] width 750 height 307
click at [702, 587] on label "2016" at bounding box center [714, 577] width 180 height 37
click at [715, 587] on input "2016" at bounding box center [721, 584] width 12 height 12
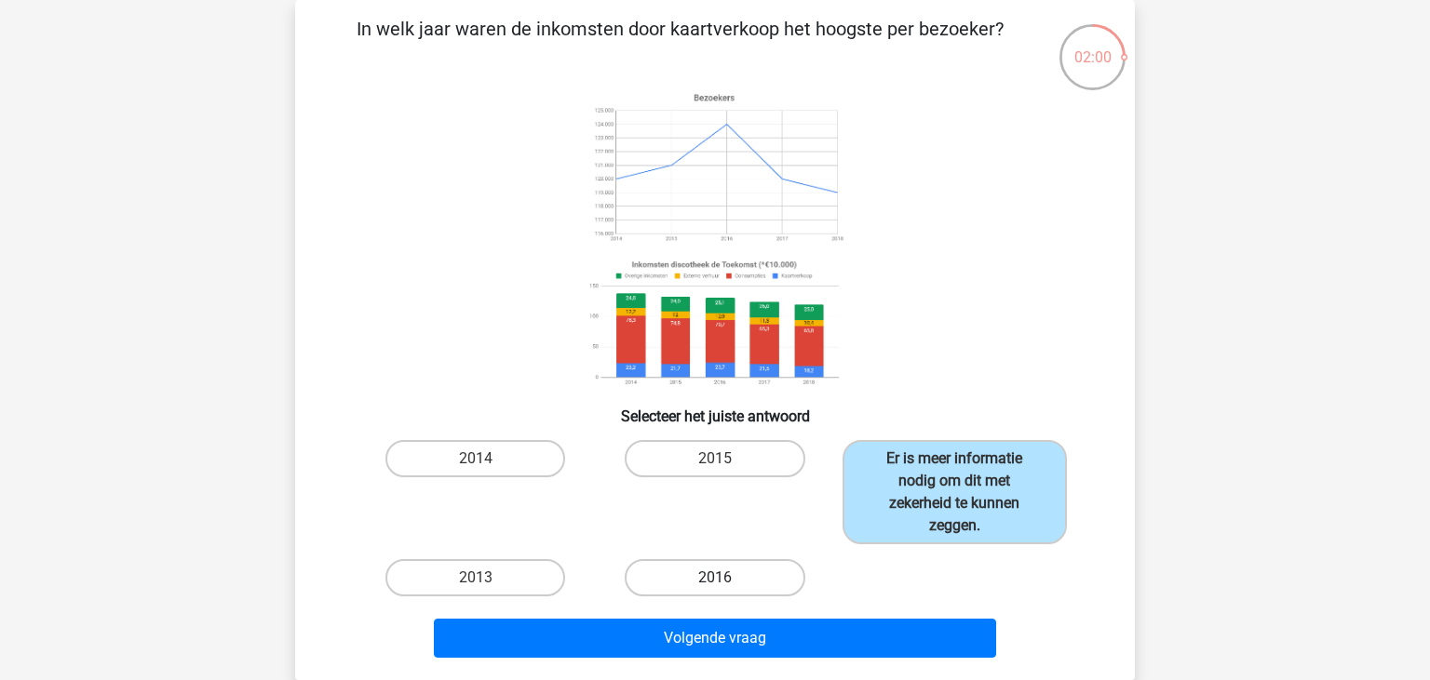
radio input "true"
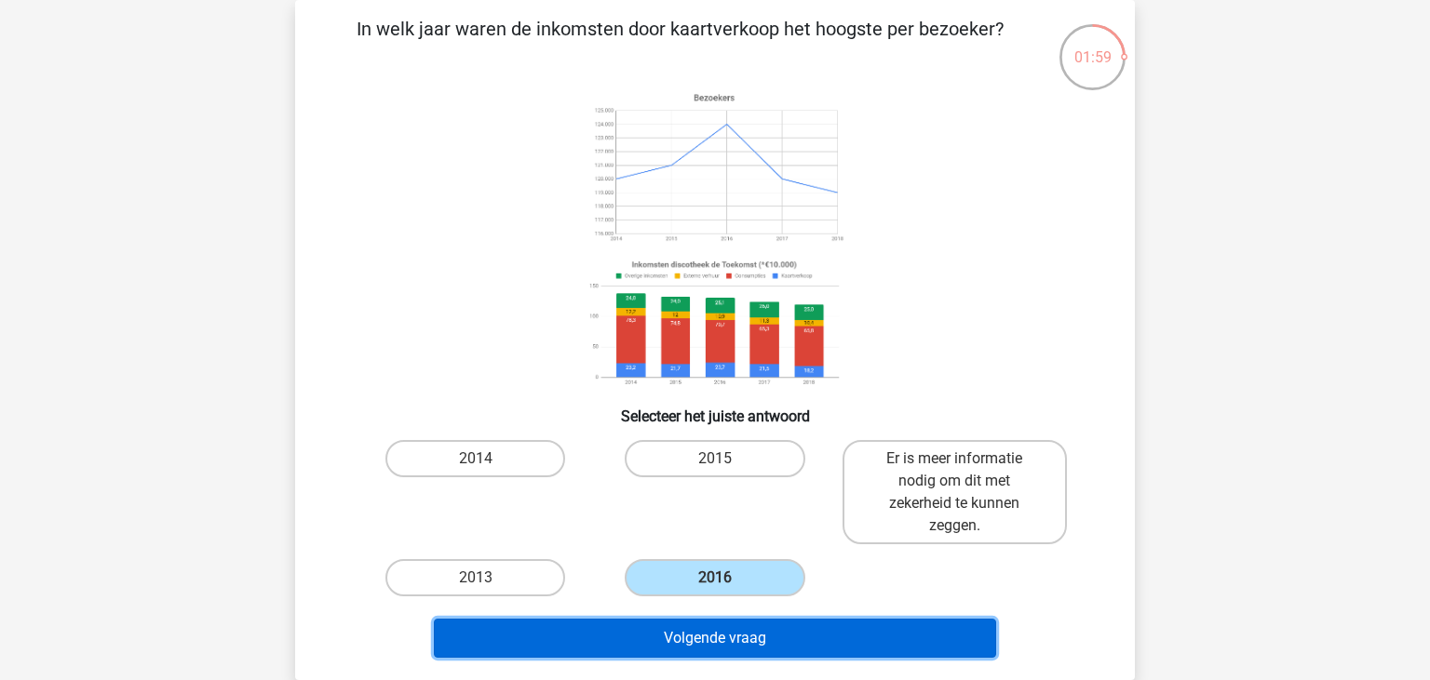
click at [720, 644] on button "Volgende vraag" at bounding box center [715, 638] width 563 height 39
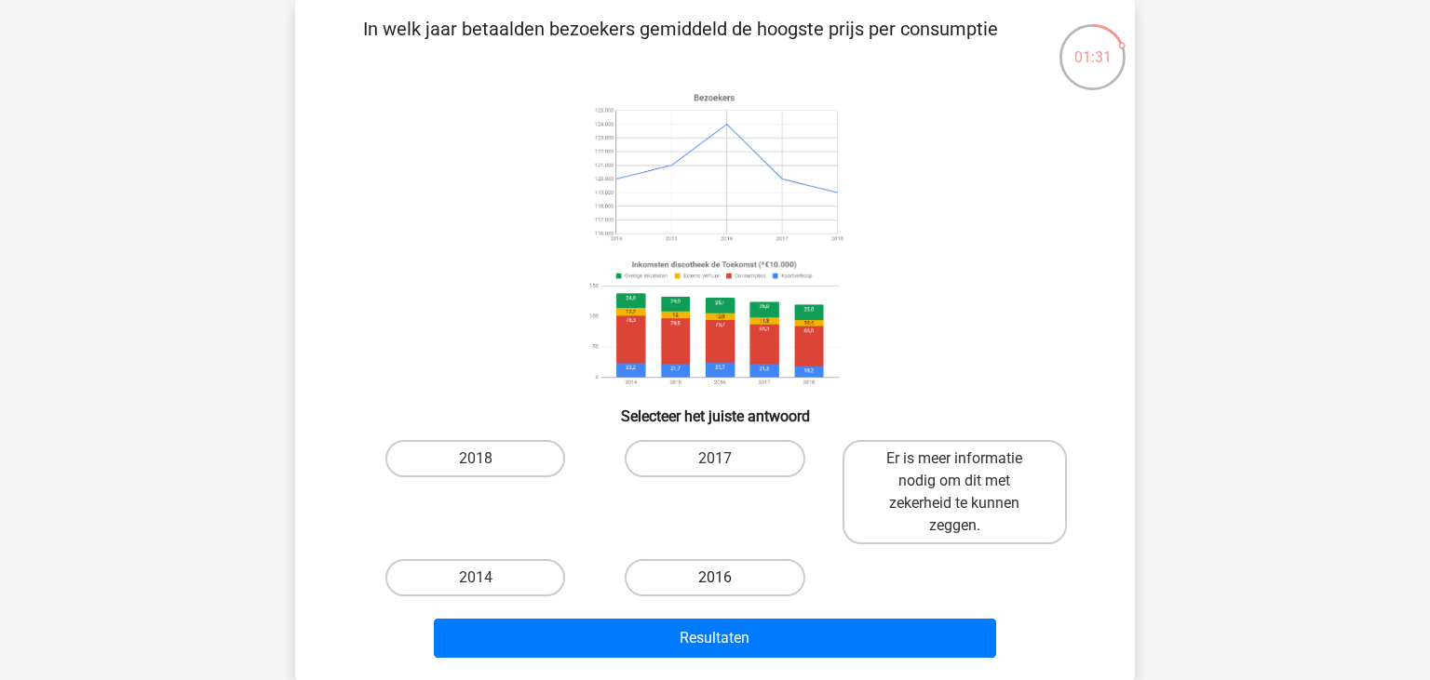
click at [723, 591] on label "2016" at bounding box center [714, 577] width 180 height 37
click at [723, 590] on input "2016" at bounding box center [721, 584] width 12 height 12
radio input "true"
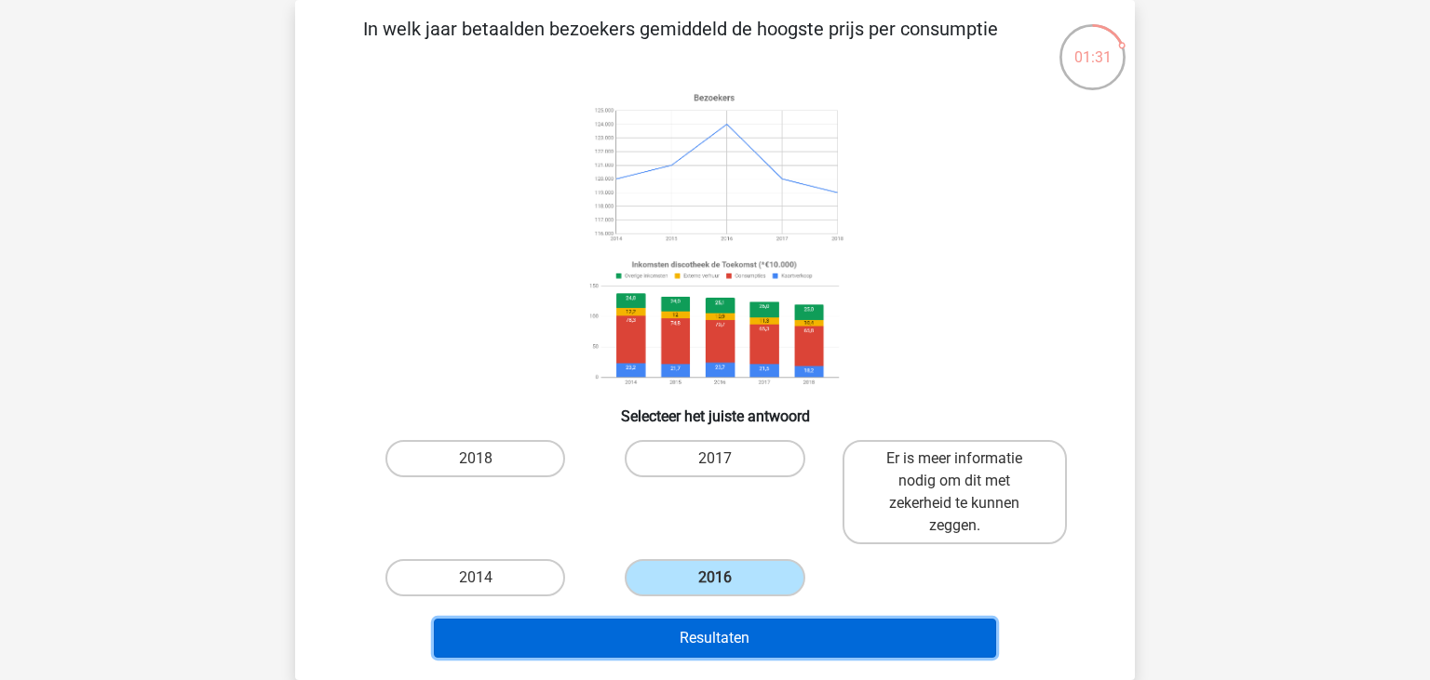
click at [733, 638] on button "Resultaten" at bounding box center [715, 638] width 563 height 39
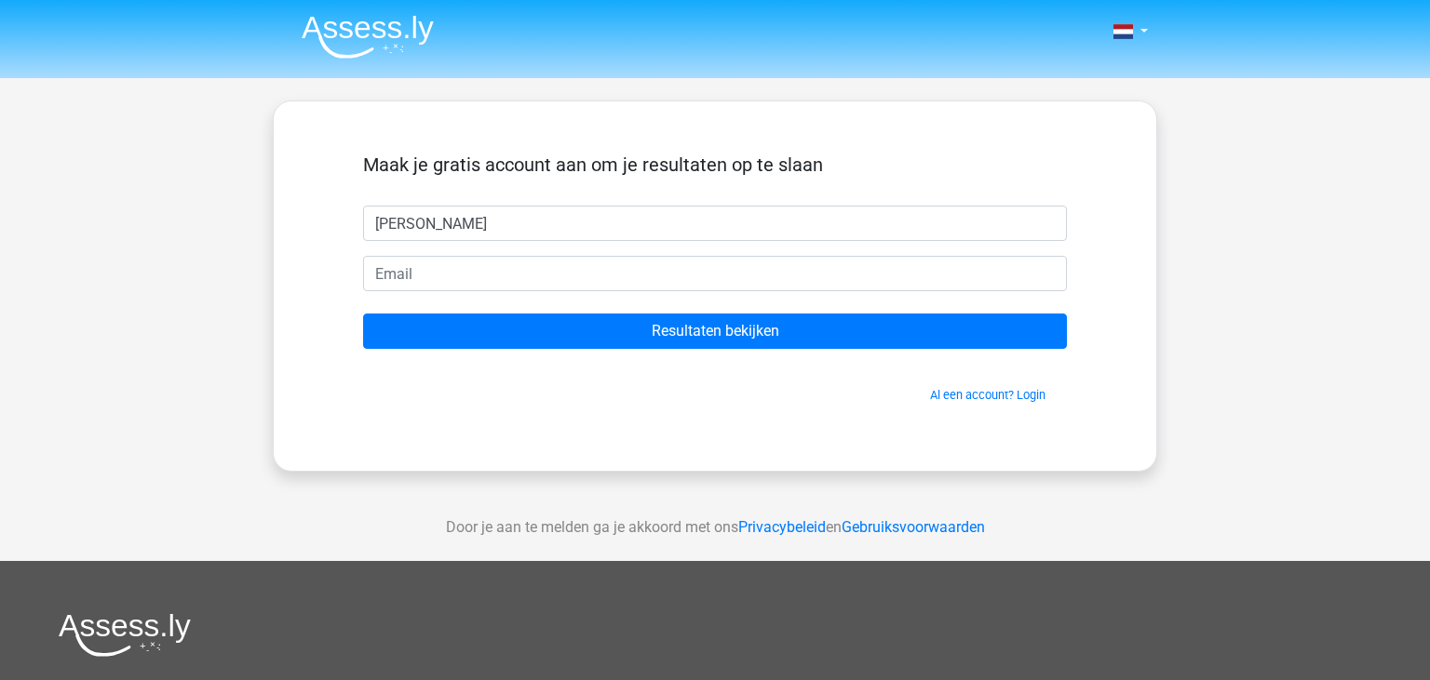
type input "[PERSON_NAME]"
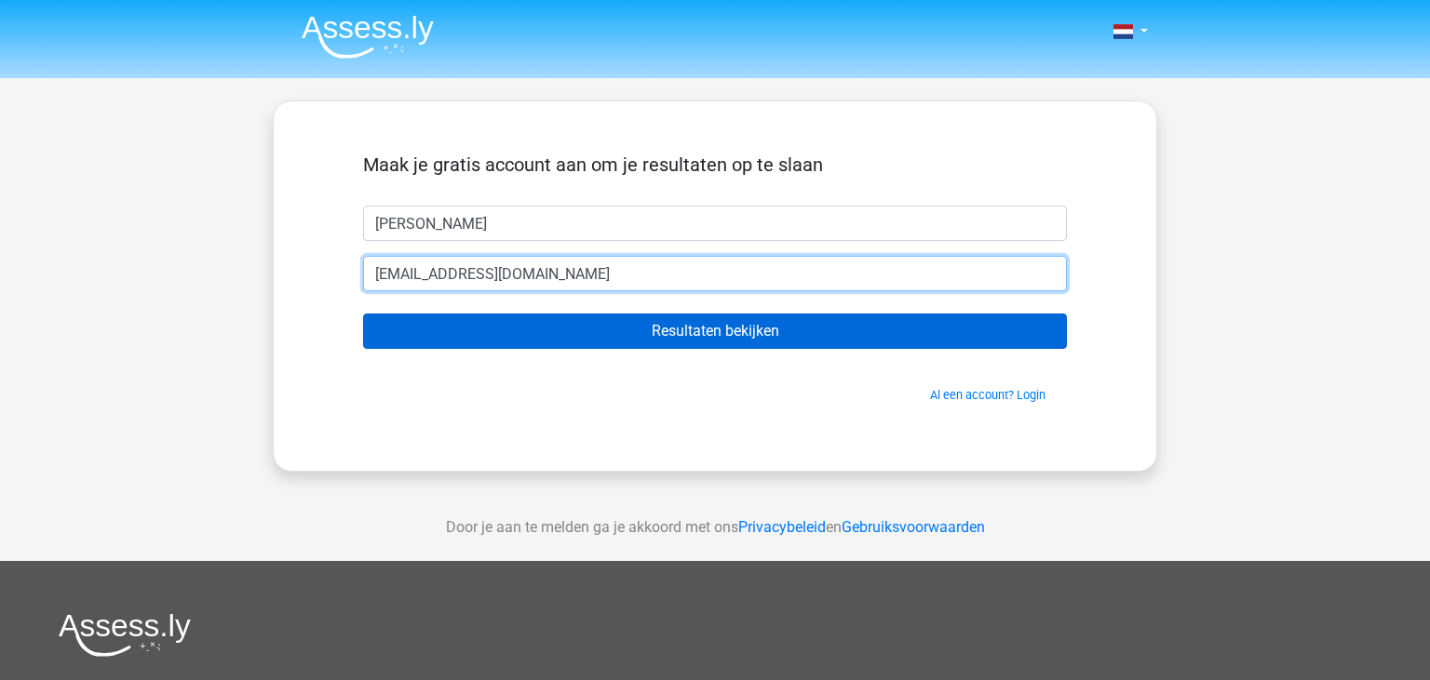
type input "[EMAIL_ADDRESS][DOMAIN_NAME]"
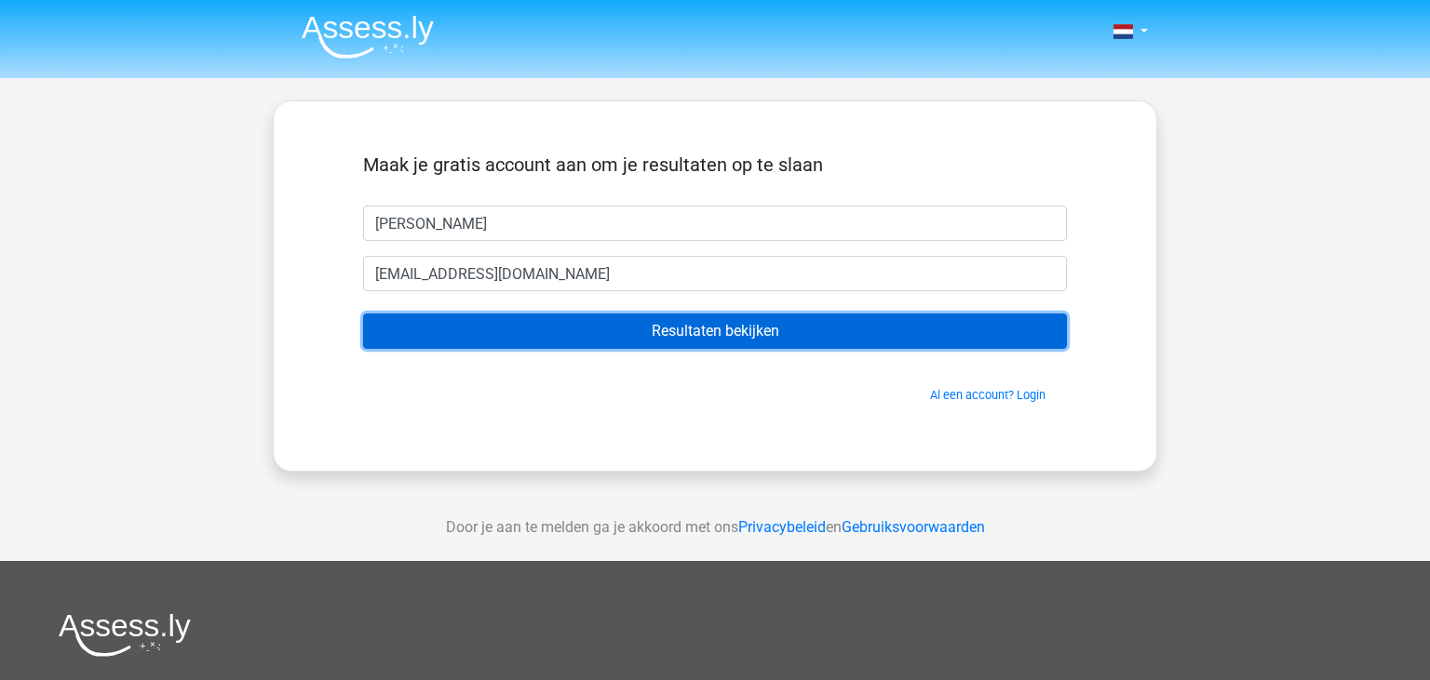
click at [642, 341] on input "Resultaten bekijken" at bounding box center [715, 331] width 704 height 35
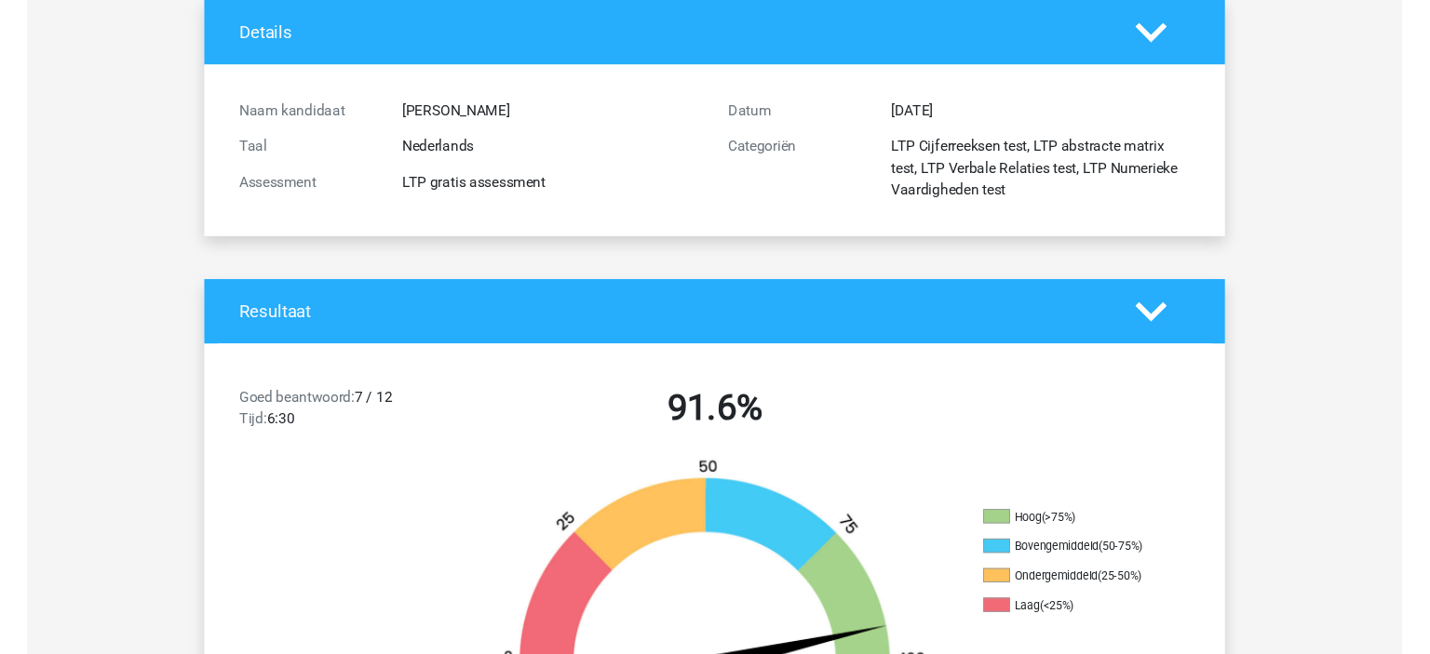
scroll to position [98, 0]
